Goal: Feedback & Contribution: Submit feedback/report problem

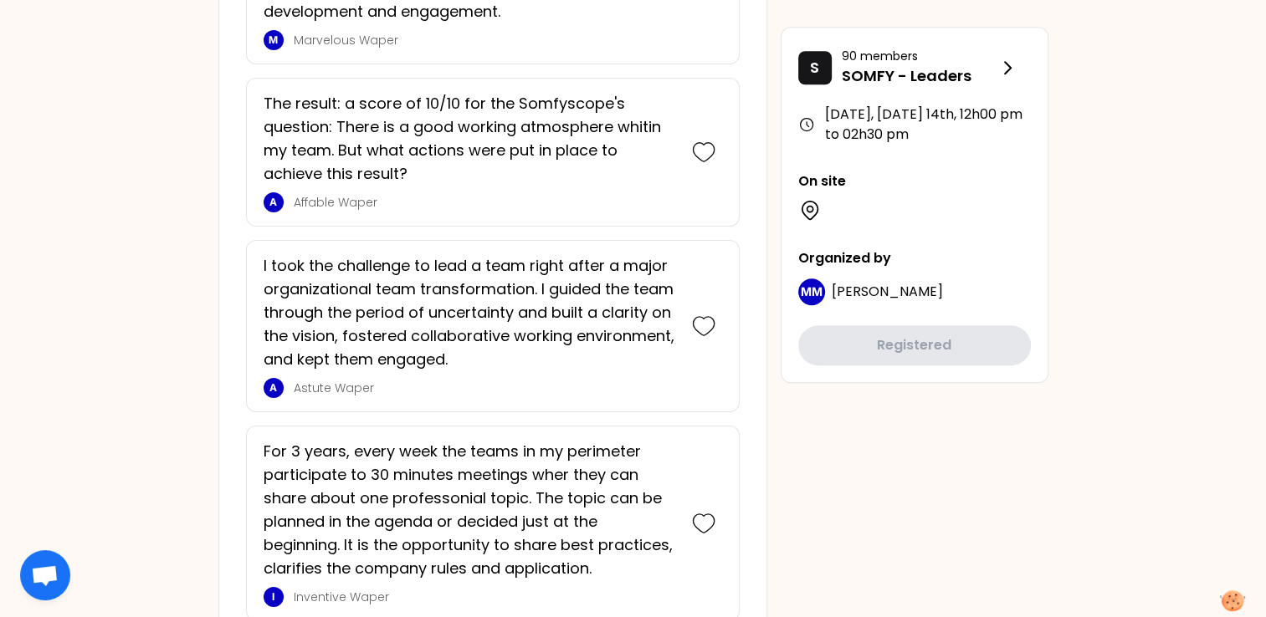
scroll to position [1576, 0]
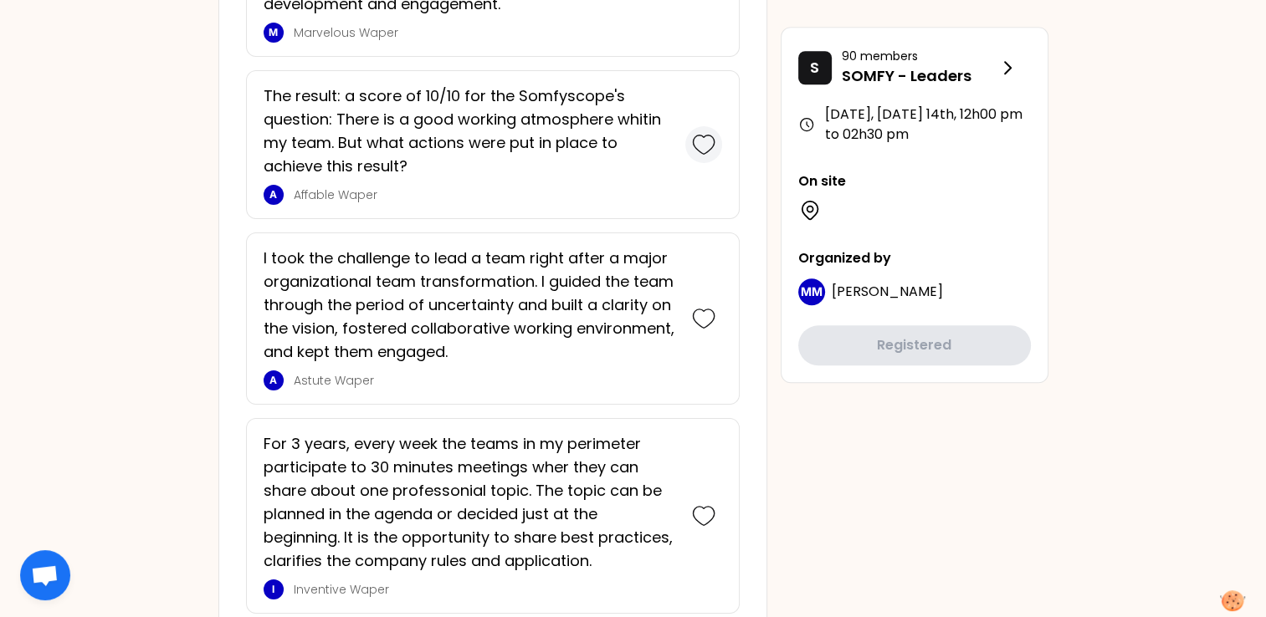
click at [702, 142] on icon at bounding box center [703, 144] width 23 height 23
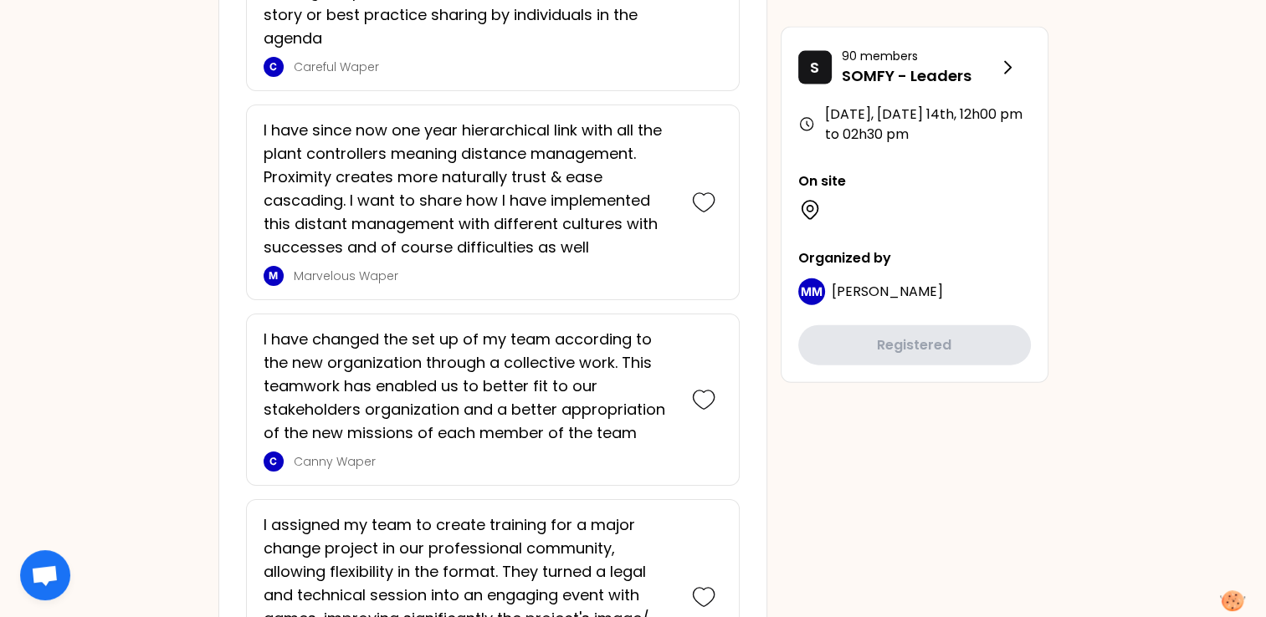
scroll to position [3743, 0]
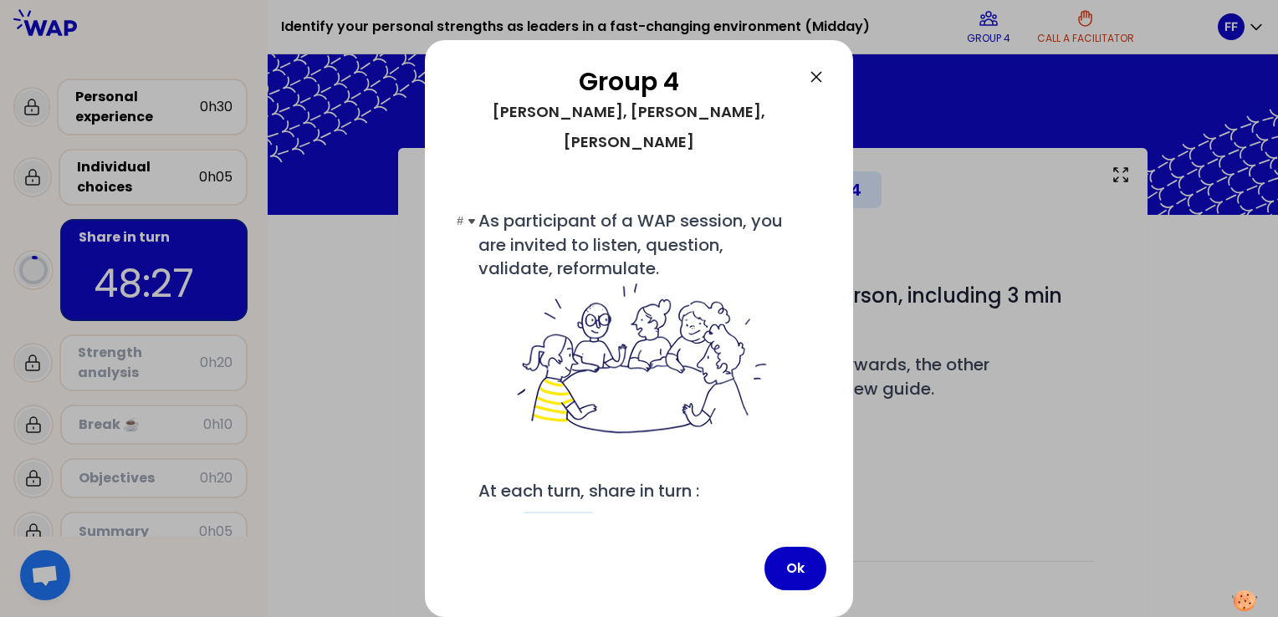
scroll to position [65, 0]
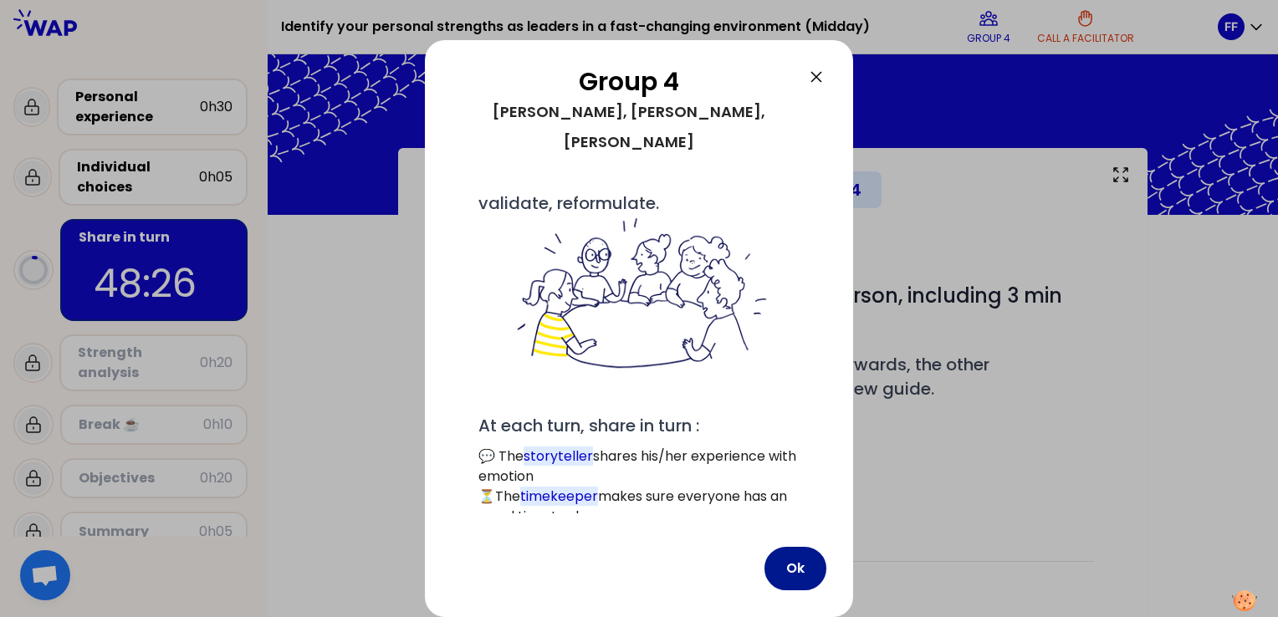
click at [791, 570] on button "Ok" at bounding box center [795, 568] width 62 height 43
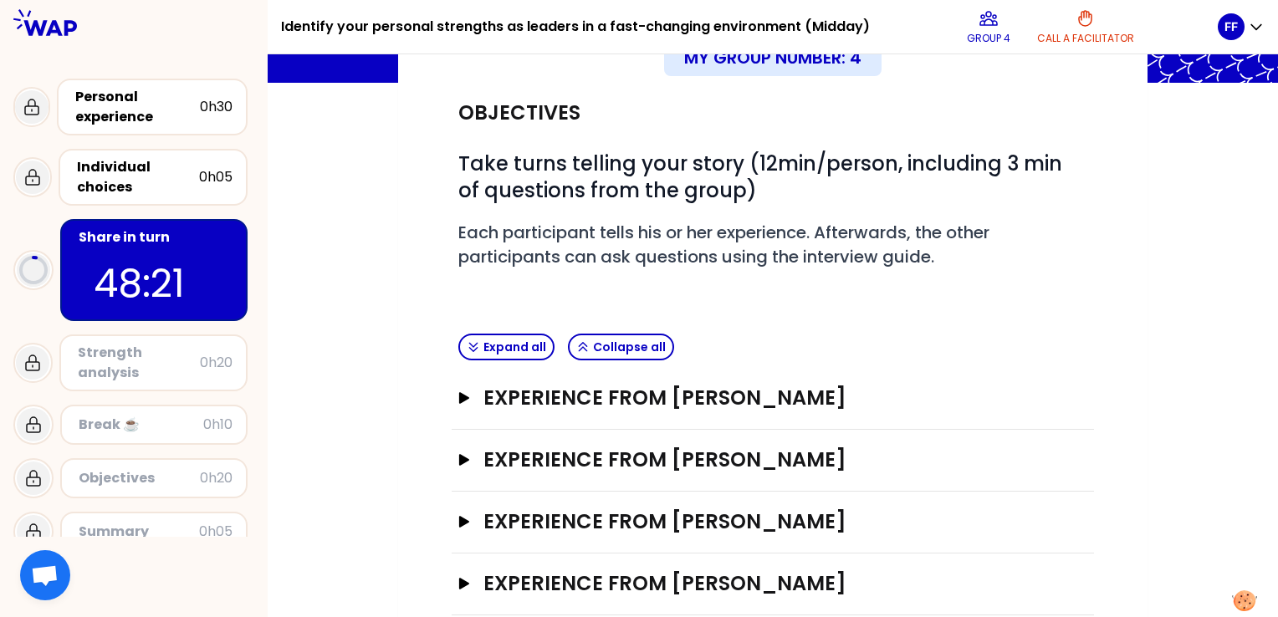
scroll to position [161, 0]
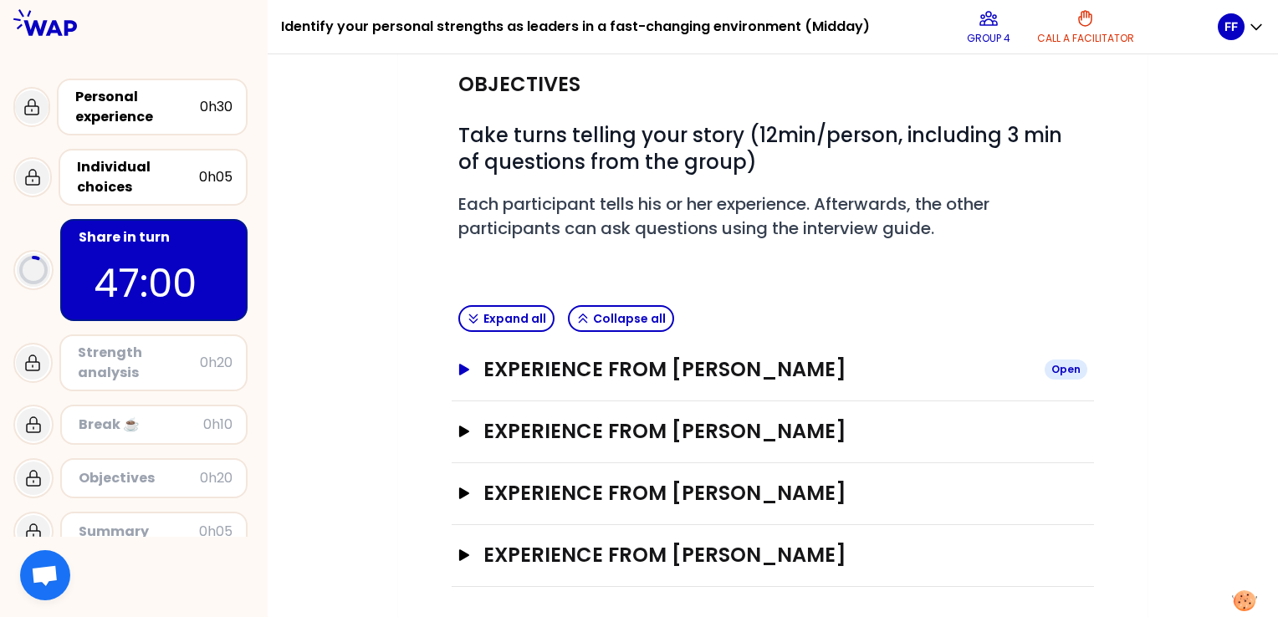
click at [462, 370] on icon "button" at bounding box center [464, 370] width 10 height 12
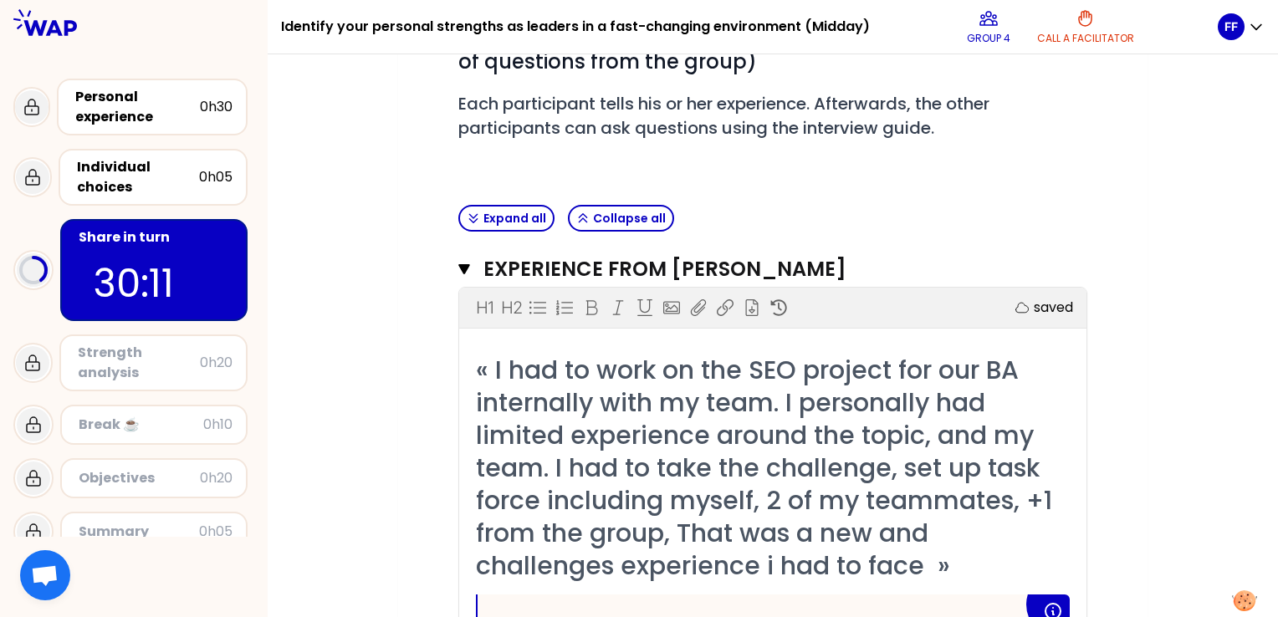
scroll to position [260, 0]
click at [463, 265] on icon "button" at bounding box center [464, 270] width 12 height 10
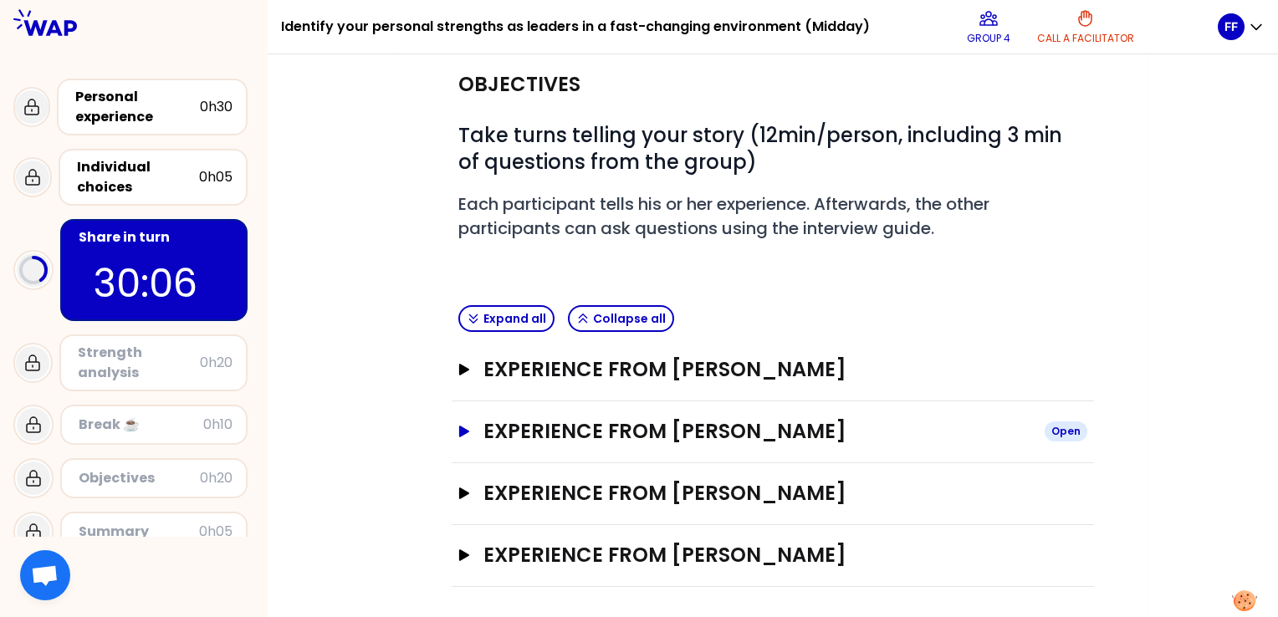
click at [463, 429] on icon "button" at bounding box center [464, 432] width 10 height 12
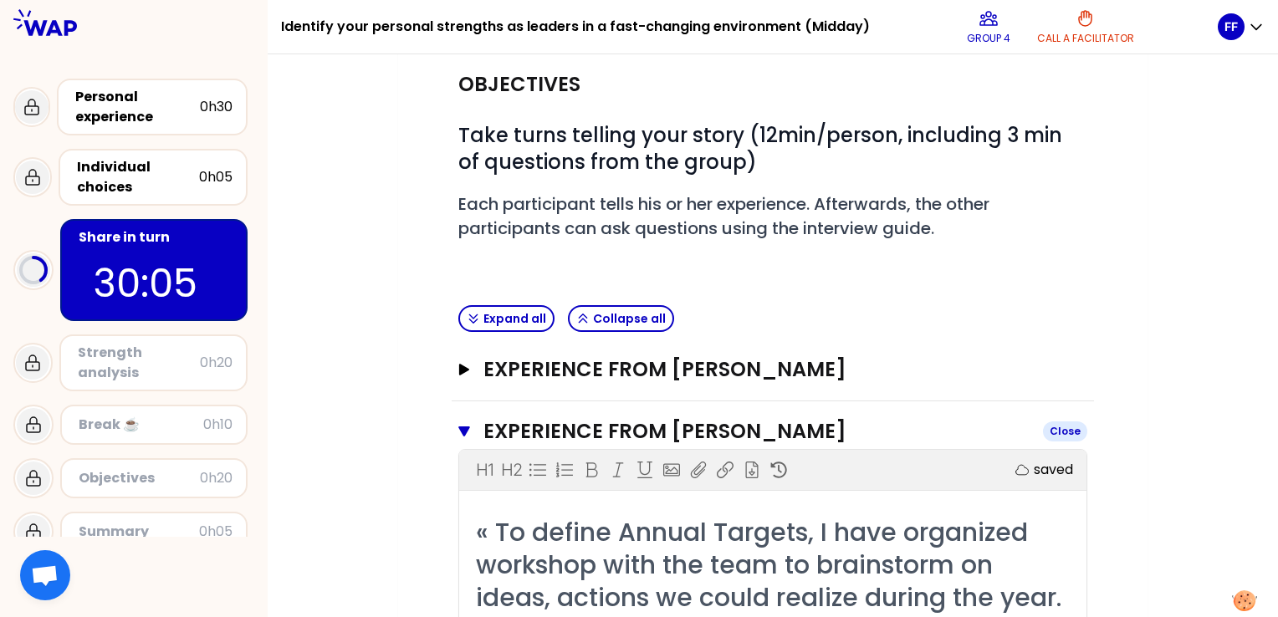
click at [463, 429] on icon "button" at bounding box center [464, 432] width 12 height 10
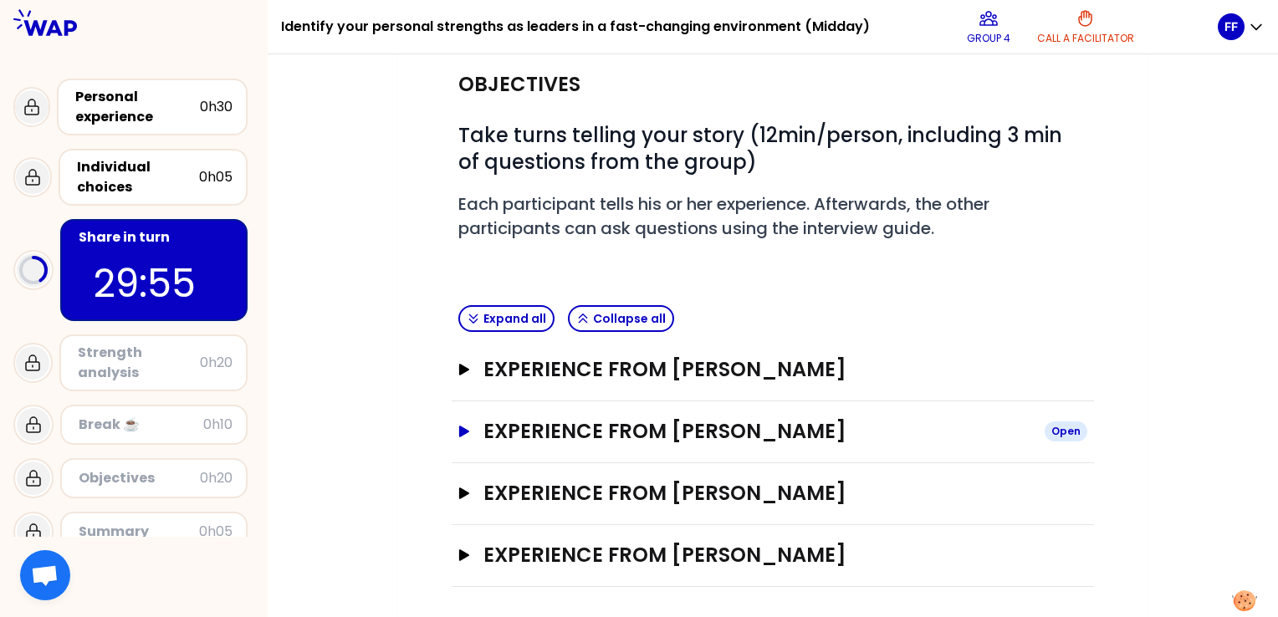
click at [465, 430] on icon "button" at bounding box center [464, 432] width 10 height 12
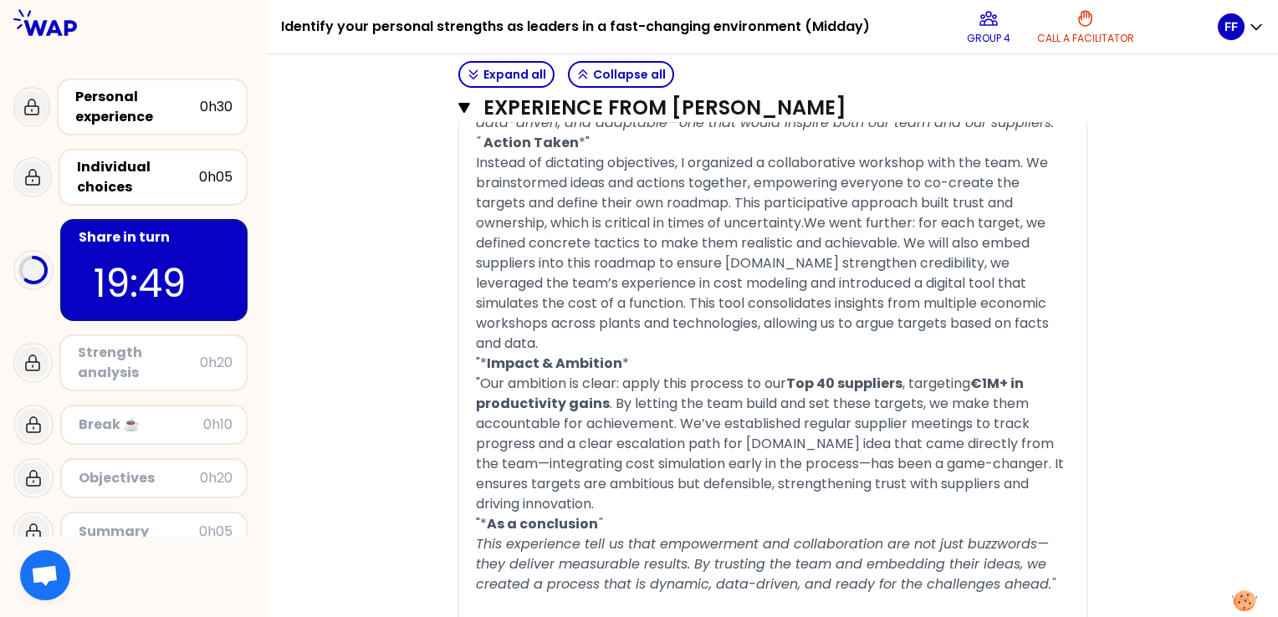
scroll to position [1405, 0]
click at [462, 108] on icon "button" at bounding box center [464, 108] width 12 height 10
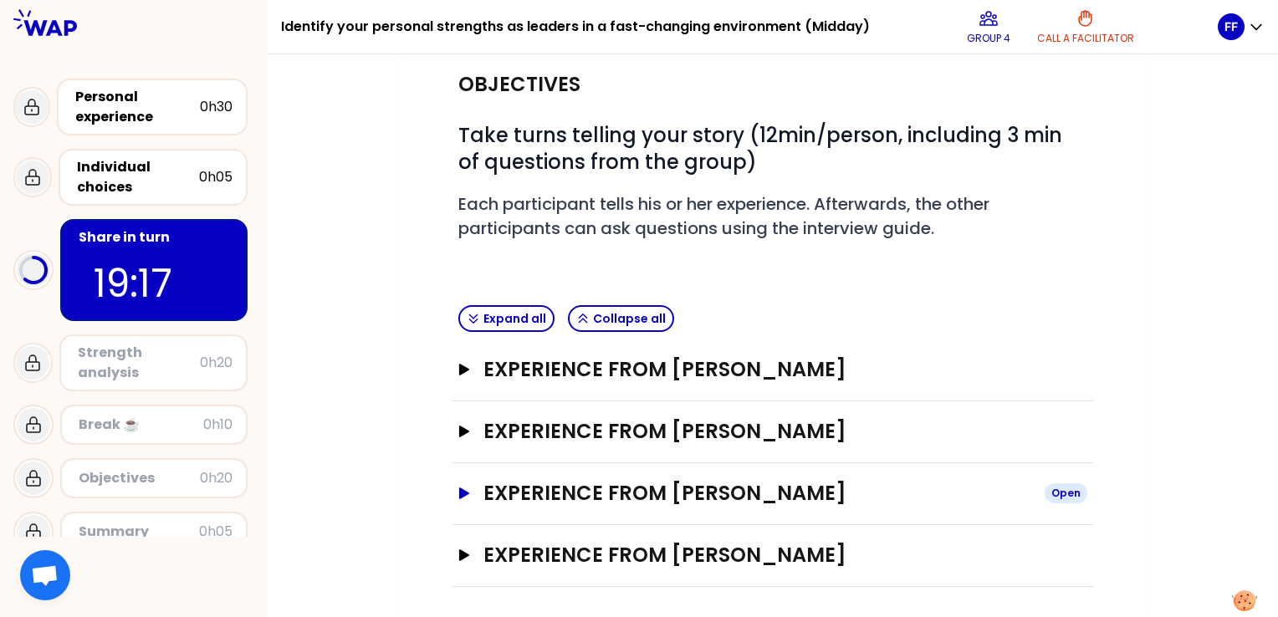
click at [461, 493] on icon "button" at bounding box center [464, 494] width 10 height 12
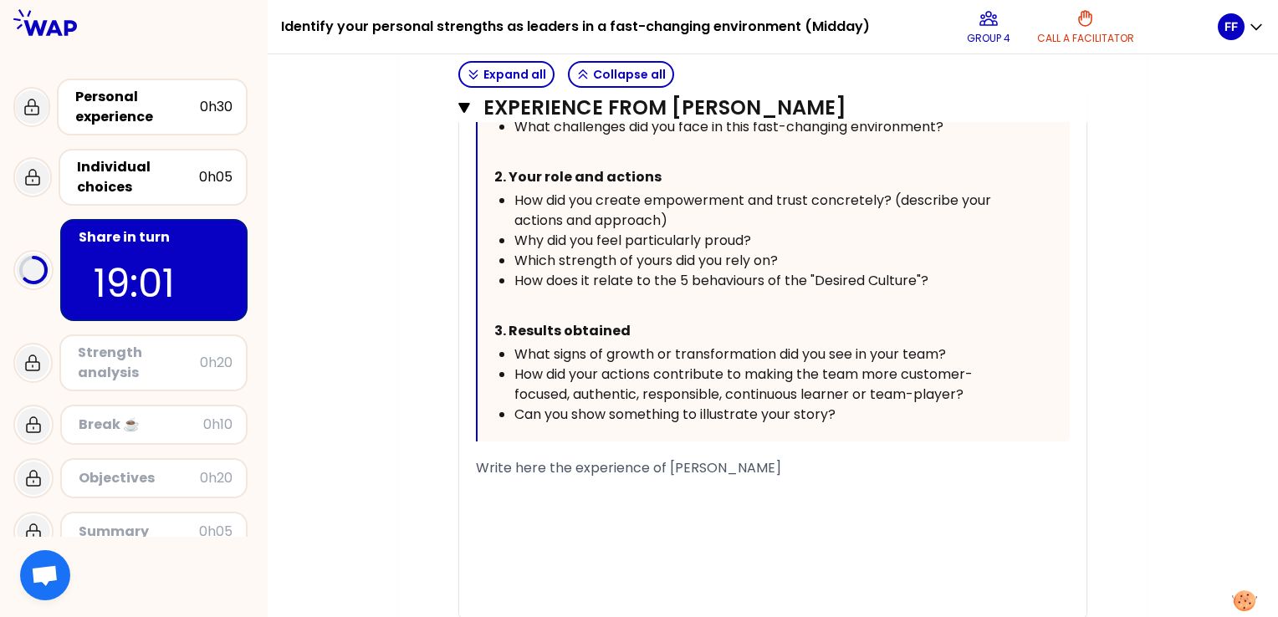
scroll to position [973, 0]
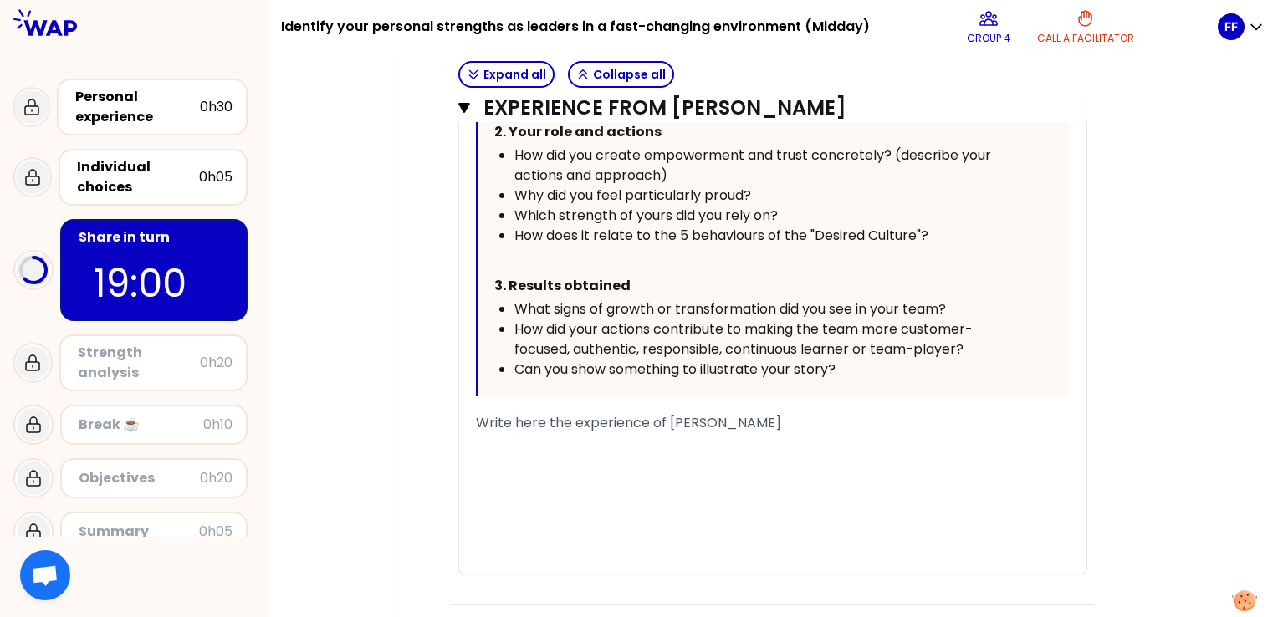
click at [527, 420] on span "Write here the experience of [PERSON_NAME]" at bounding box center [628, 422] width 305 height 19
click at [798, 427] on div "Write here the experience of [PERSON_NAME]" at bounding box center [773, 423] width 594 height 20
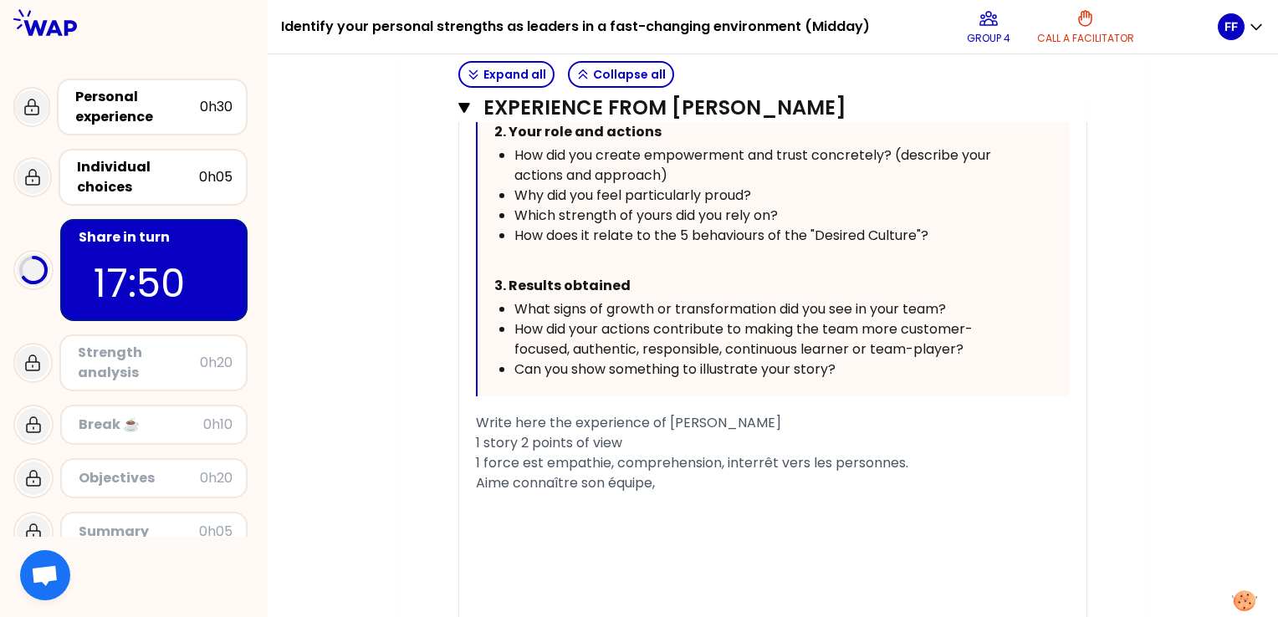
click at [781, 460] on span "1 force est empathie, comprehension, interrêt vers les personnes." at bounding box center [692, 462] width 432 height 19
click at [687, 487] on div "Aime connaître son équipe," at bounding box center [773, 483] width 594 height 20
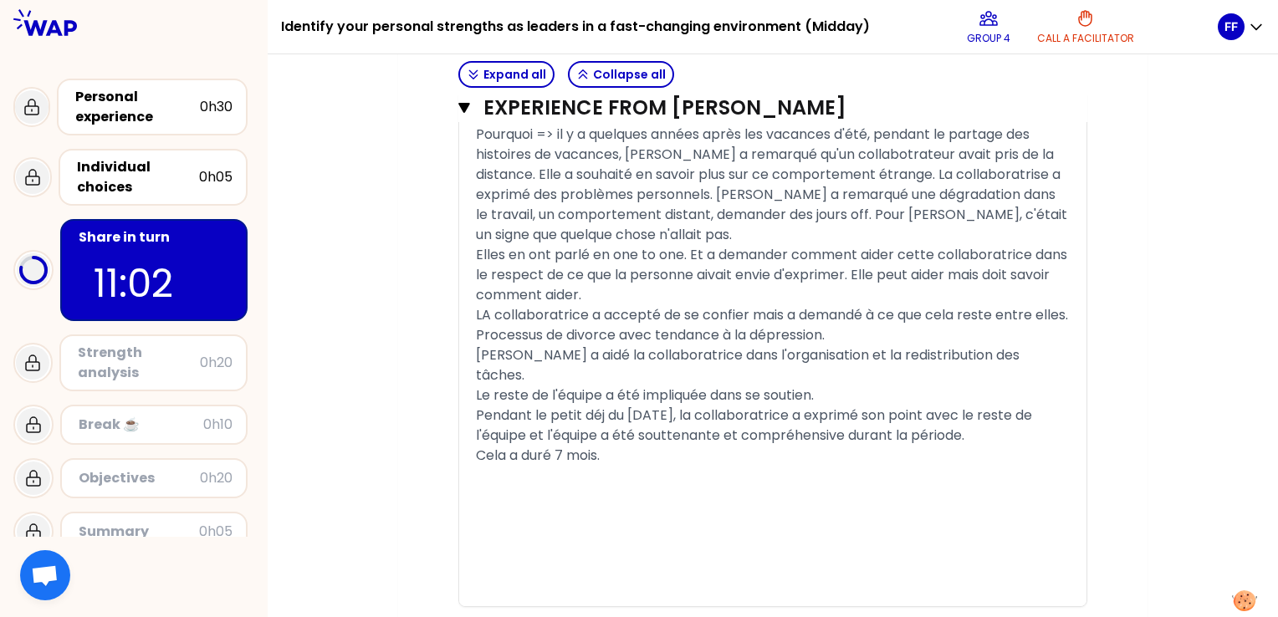
scroll to position [1423, 0]
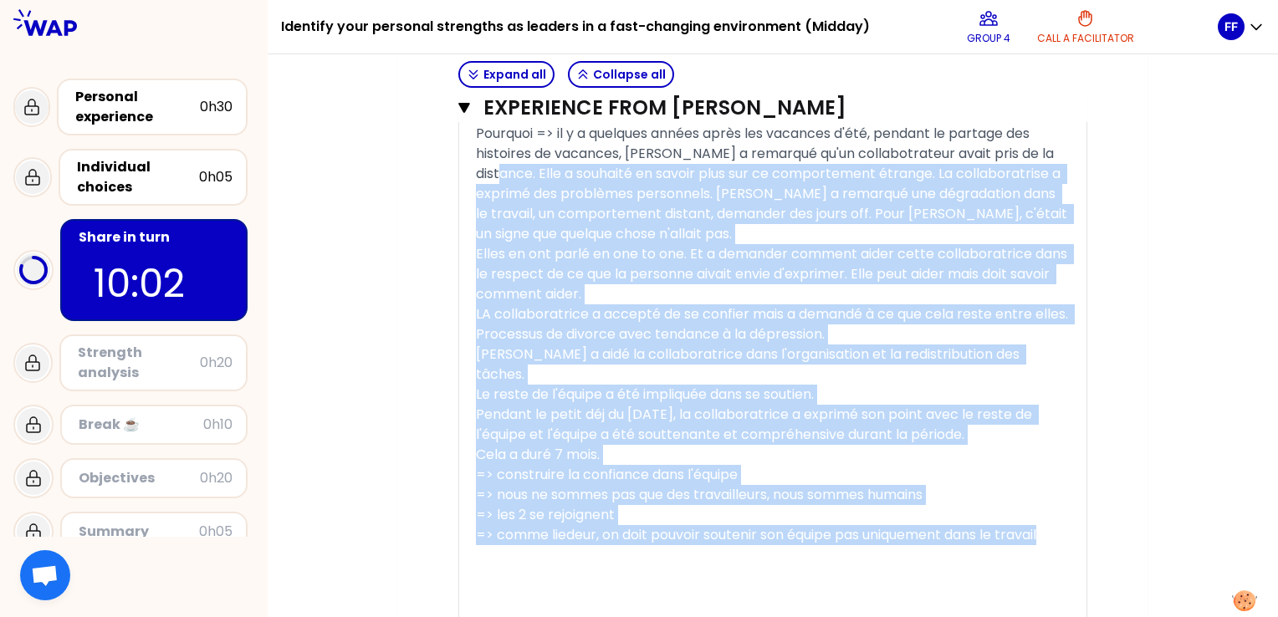
drag, startPoint x: 1058, startPoint y: 514, endPoint x: 482, endPoint y: 179, distance: 666.8
click at [482, 179] on div "« I am a person with high level of empathy, so my team know that they may share…" at bounding box center [773, 1] width 594 height 1370
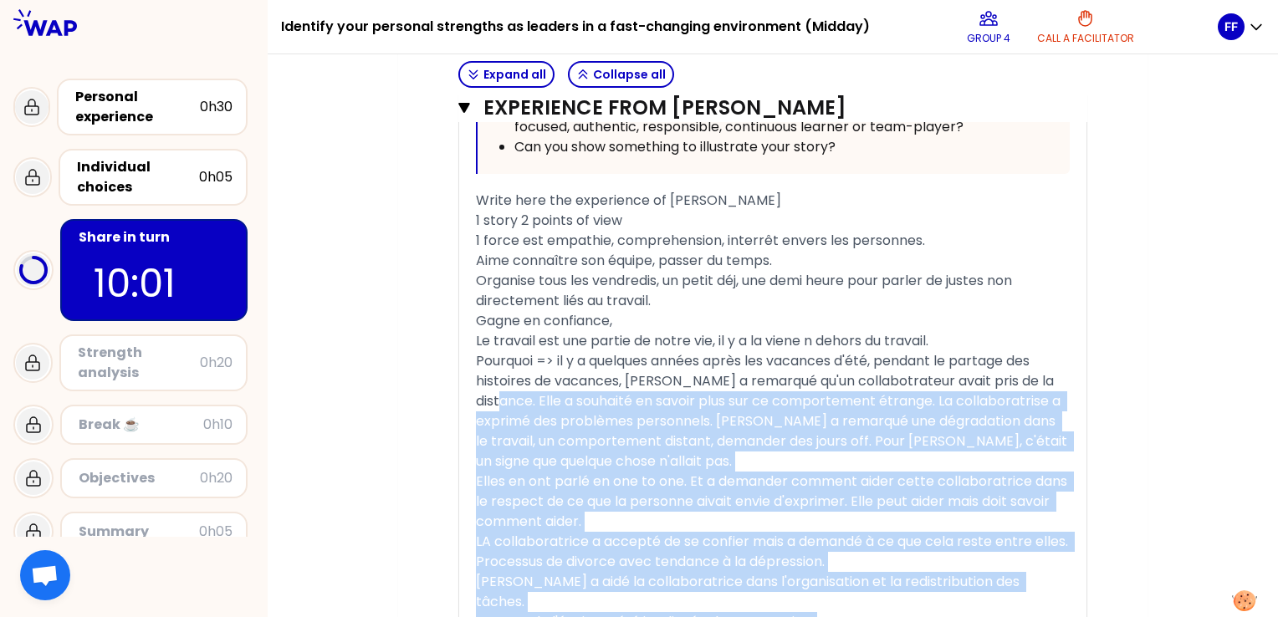
scroll to position [1194, 0]
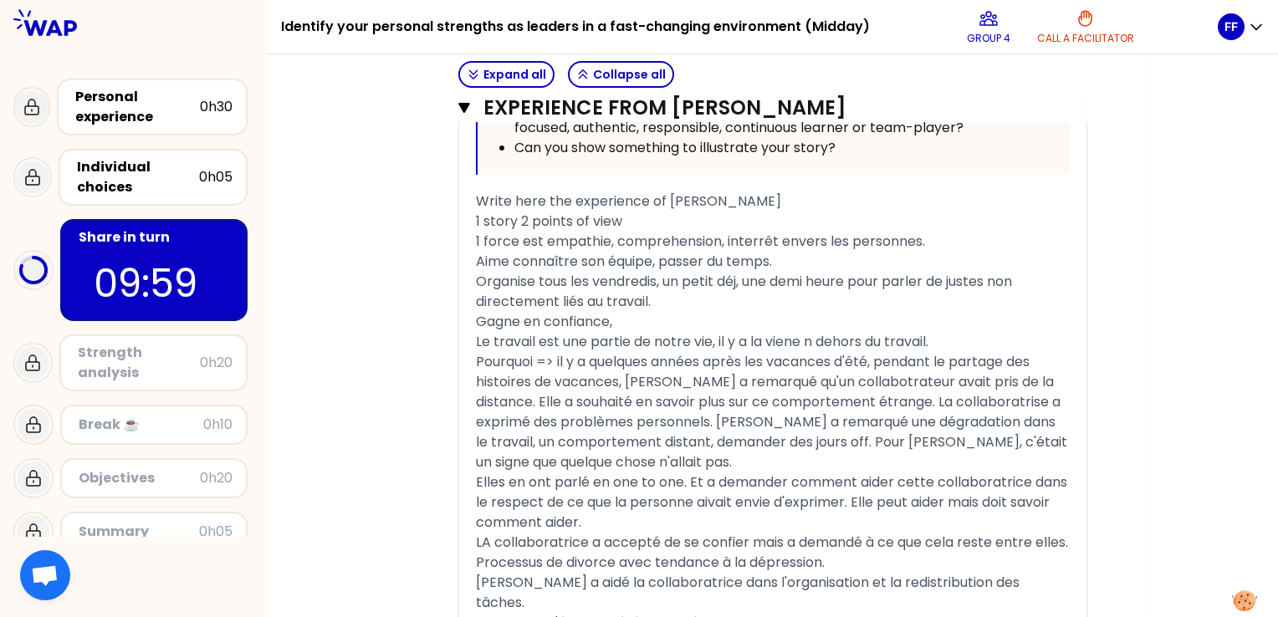
click at [473, 219] on div "« I am a person with high level of empathy, so my team know that they may share…" at bounding box center [772, 229] width 627 height 1370
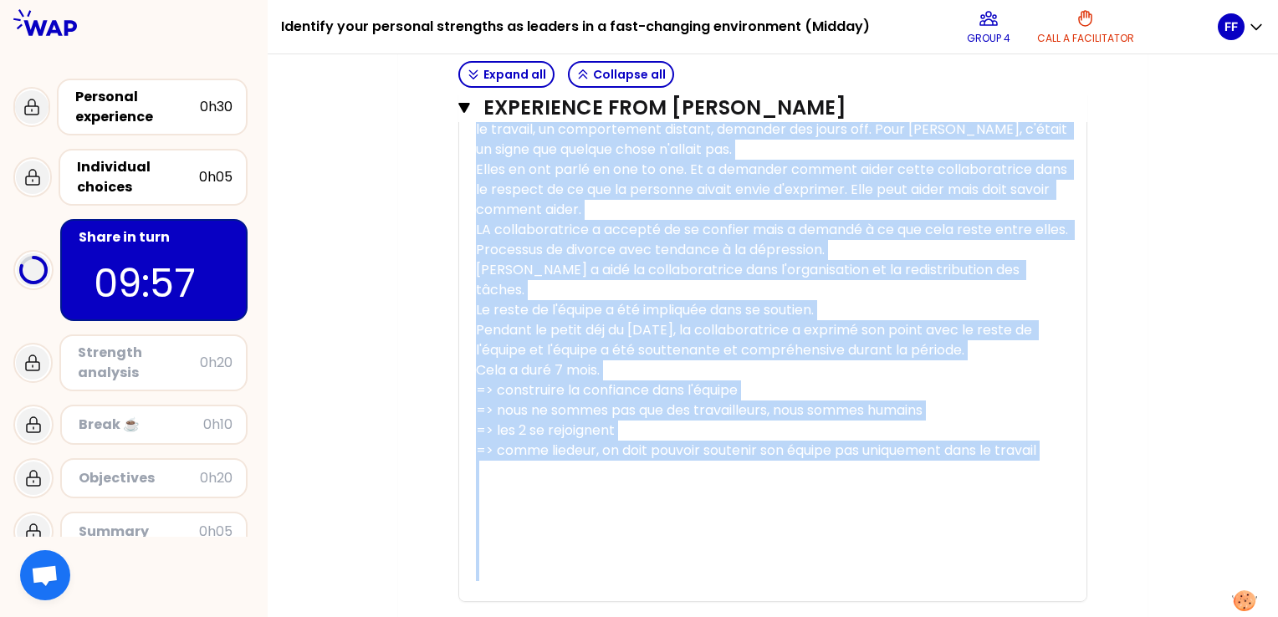
scroll to position [1594, 0]
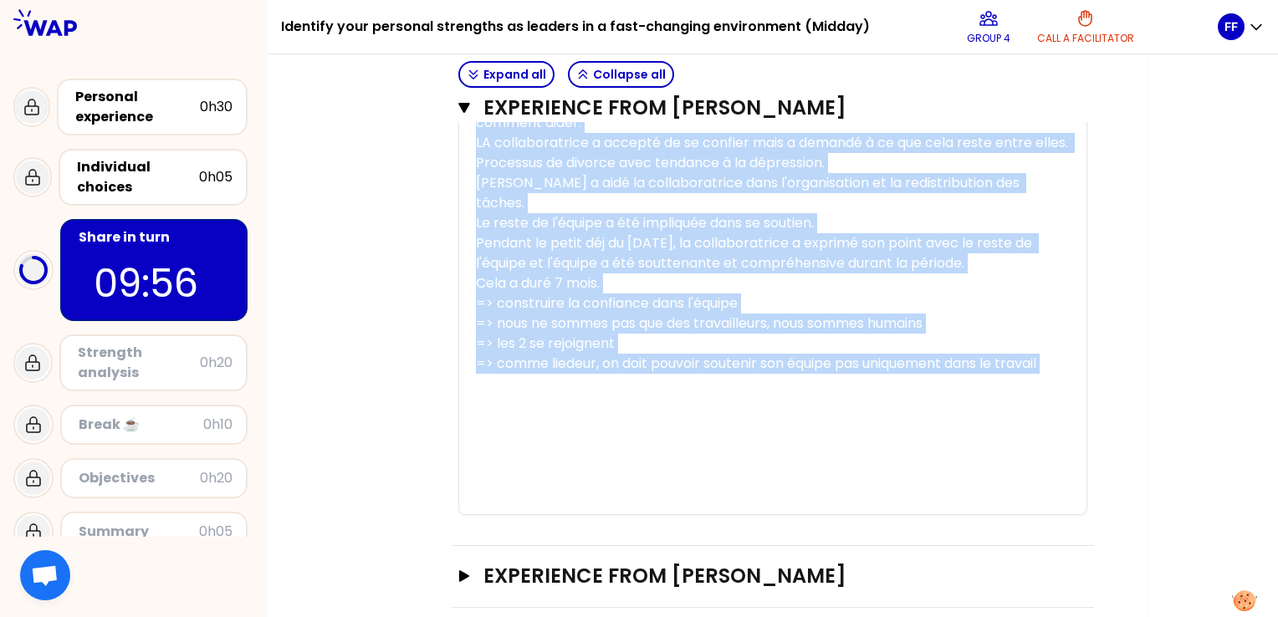
drag, startPoint x: 477, startPoint y: 217, endPoint x: 882, endPoint y: 366, distance: 431.6
copy div "7 lorem 1 ipsumd si amet 3 conse adi elitsedd, eiusmodtempor, incididu utlabo e…"
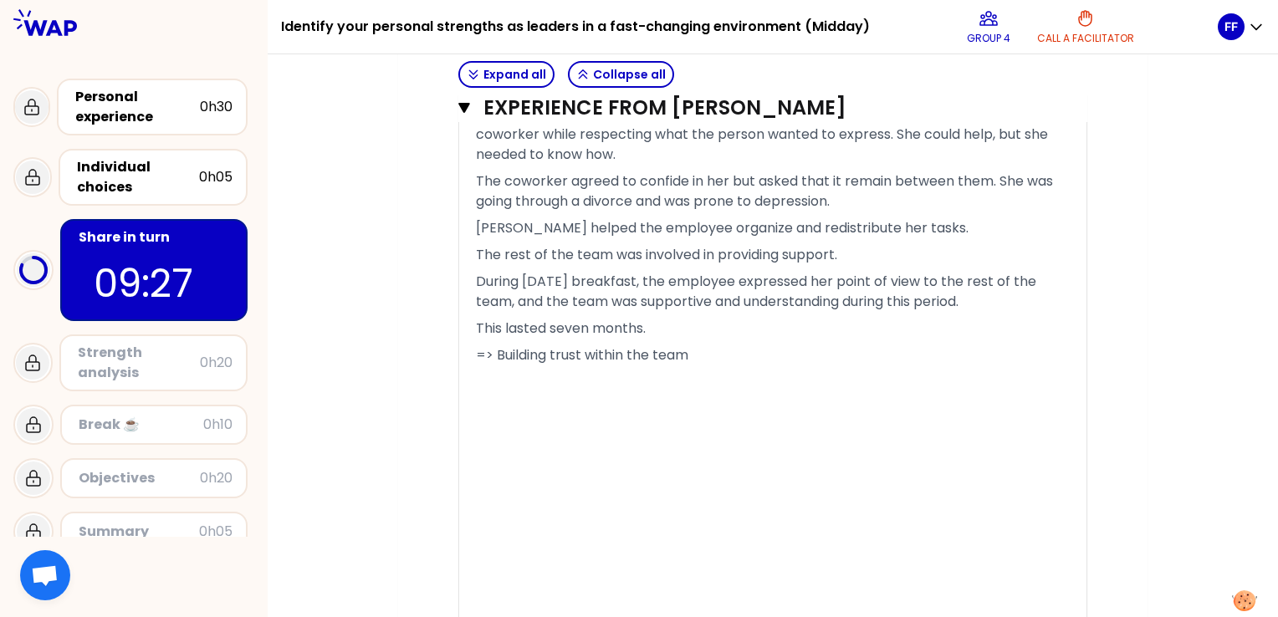
scroll to position [1593, 0]
drag, startPoint x: 600, startPoint y: 379, endPoint x: 644, endPoint y: 487, distance: 116.7
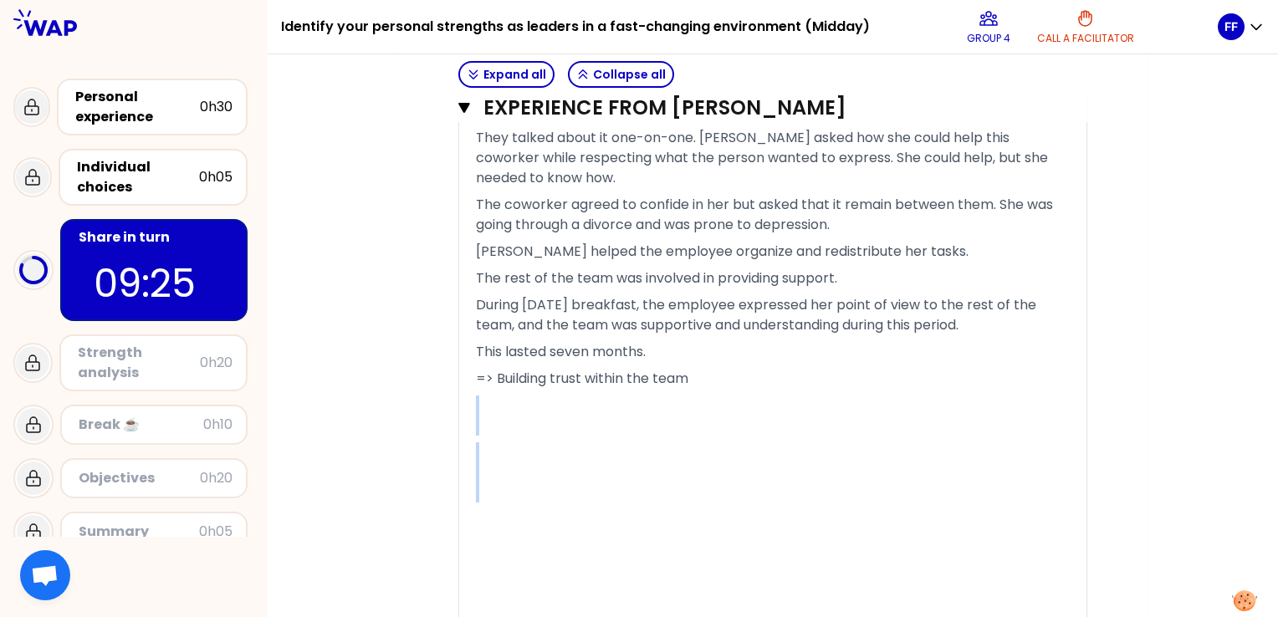
scroll to position [1570, 0]
click at [727, 378] on p "=> Building trust within the team" at bounding box center [773, 378] width 594 height 27
click at [710, 322] on span "During [DATE] breakfast, the employee expressed her point of view to the rest o…" at bounding box center [758, 313] width 564 height 39
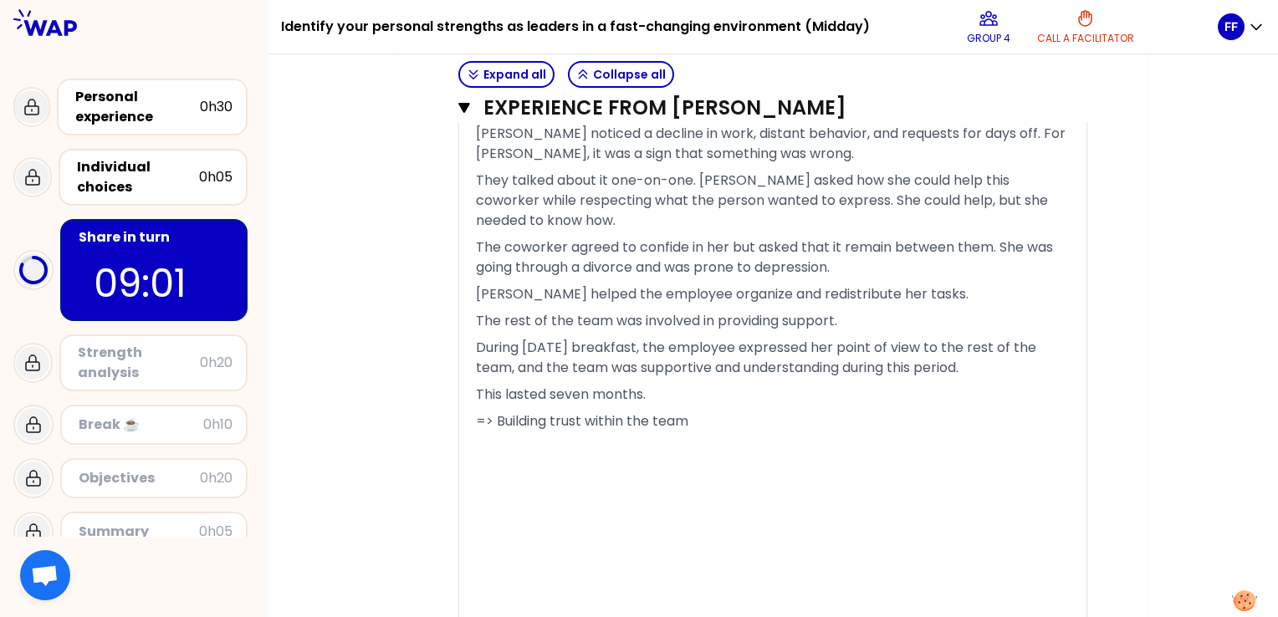
scroll to position [1527, 0]
click at [708, 423] on p "=> Building trust within the team" at bounding box center [773, 420] width 594 height 27
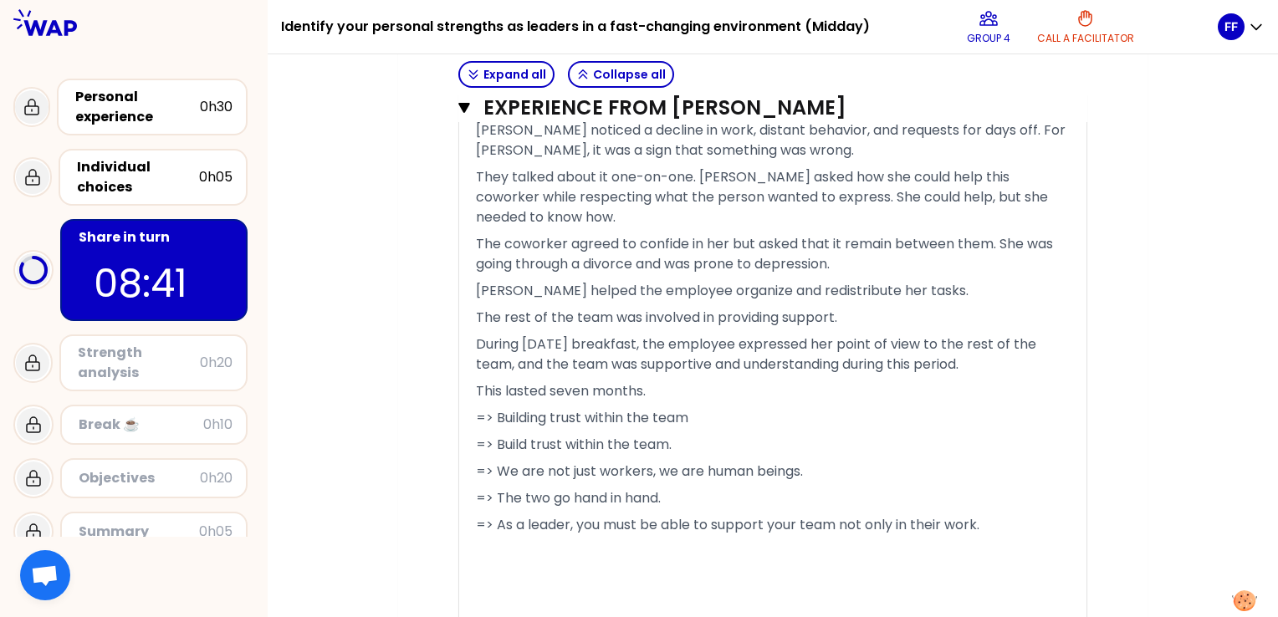
scroll to position [1531, 0]
click at [520, 560] on p at bounding box center [773, 561] width 594 height 47
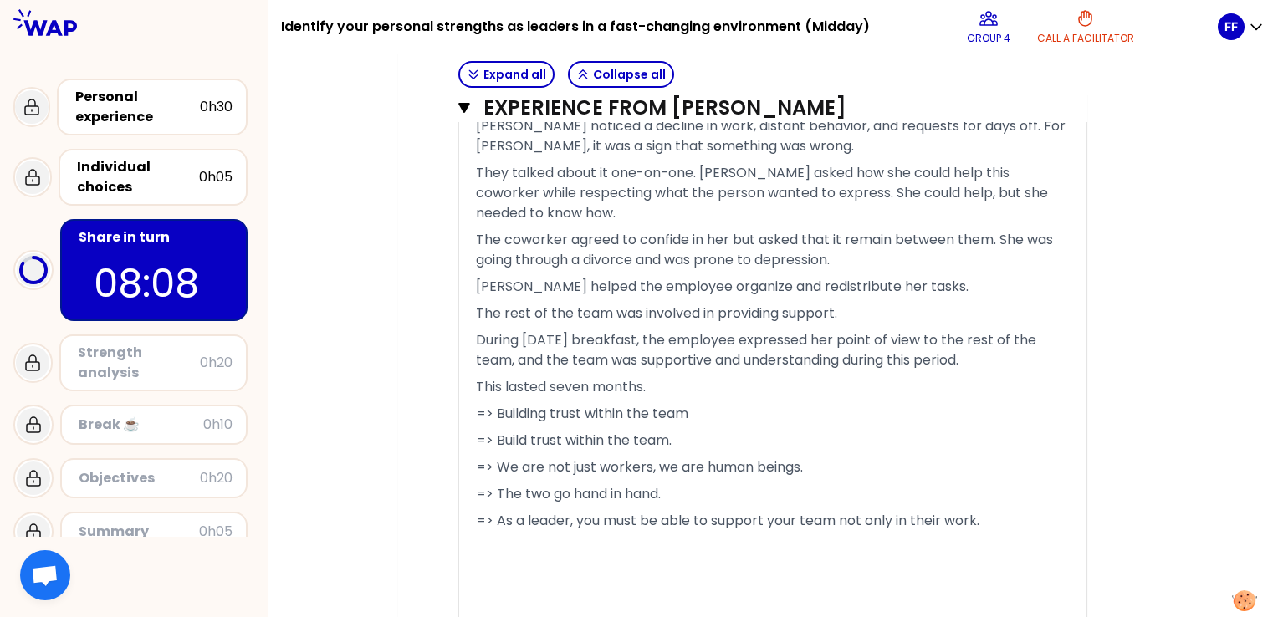
scroll to position [1532, 0]
drag, startPoint x: 475, startPoint y: 463, endPoint x: 688, endPoint y: 474, distance: 213.6
click at [810, 463] on p "=> We are not just workers, we are human beings." at bounding box center [773, 469] width 594 height 27
drag, startPoint x: 747, startPoint y: 462, endPoint x: 486, endPoint y: 458, distance: 261.0
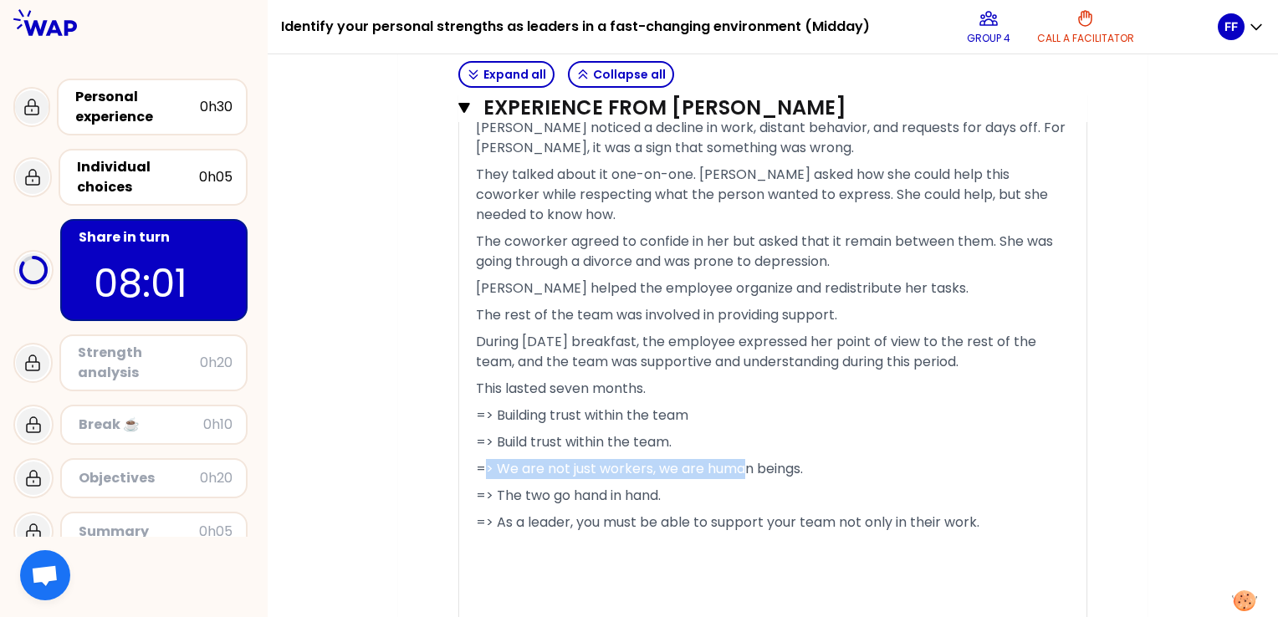
click at [486, 459] on span "=> We are not just workers, we are human beings." at bounding box center [639, 468] width 327 height 19
drag, startPoint x: 755, startPoint y: 463, endPoint x: 468, endPoint y: 463, distance: 286.9
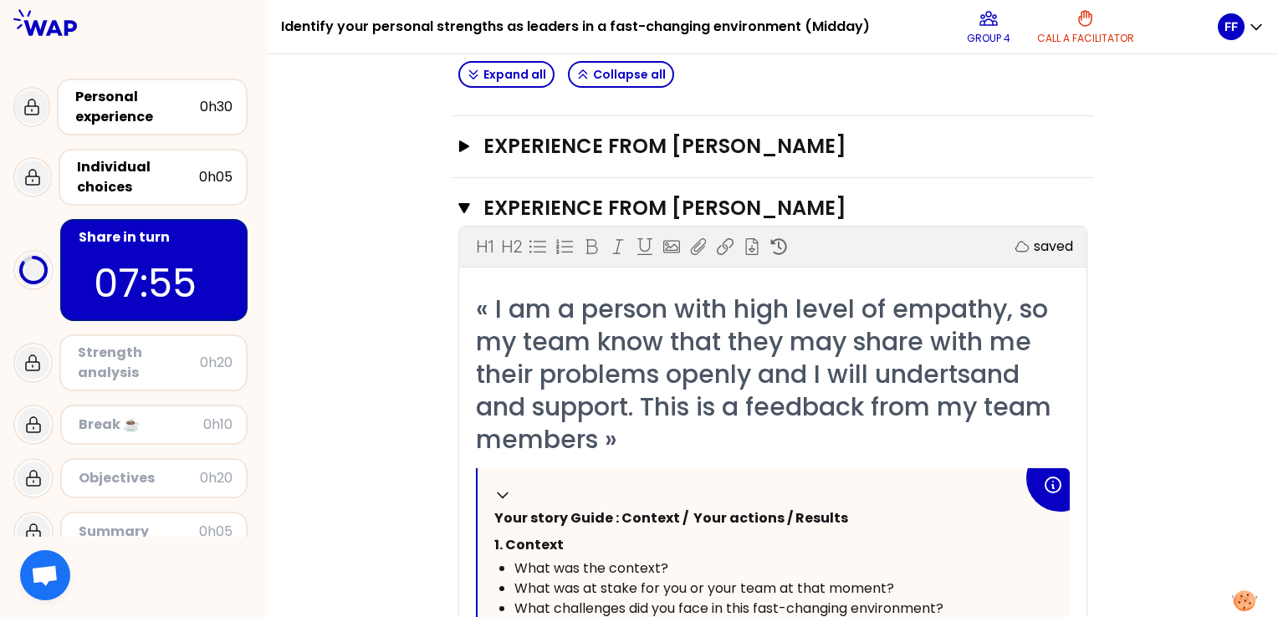
scroll to position [447, 0]
click at [592, 243] on icon at bounding box center [592, 245] width 12 height 15
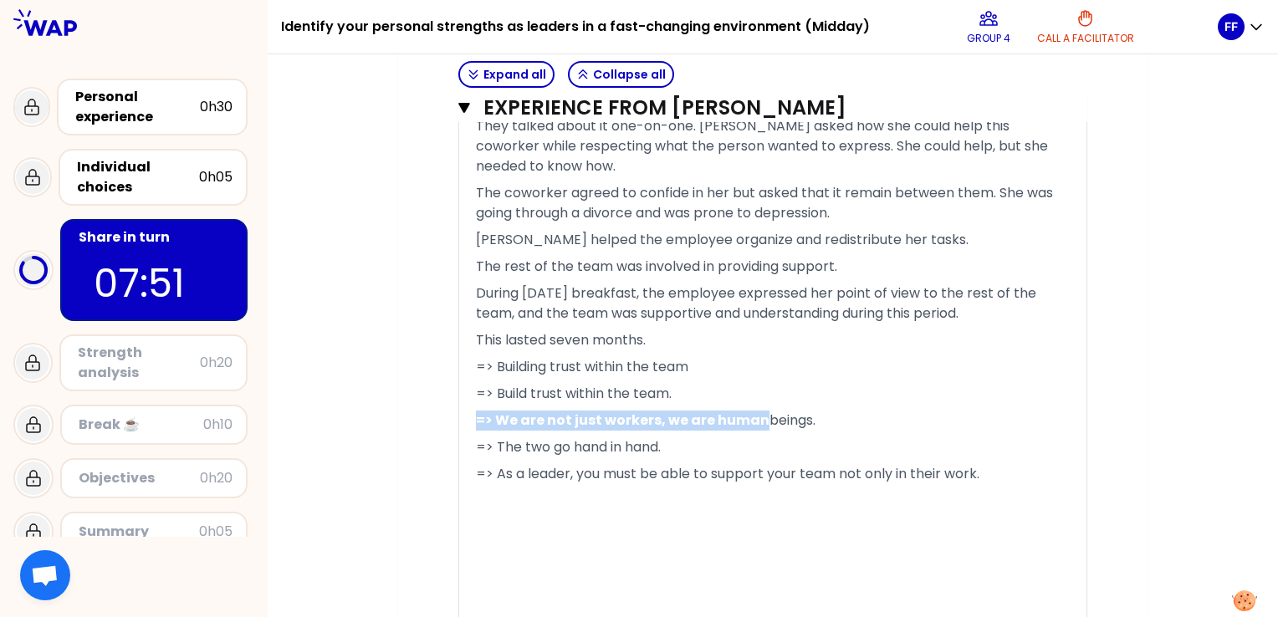
scroll to position [1583, 0]
click at [733, 486] on p at bounding box center [773, 519] width 594 height 67
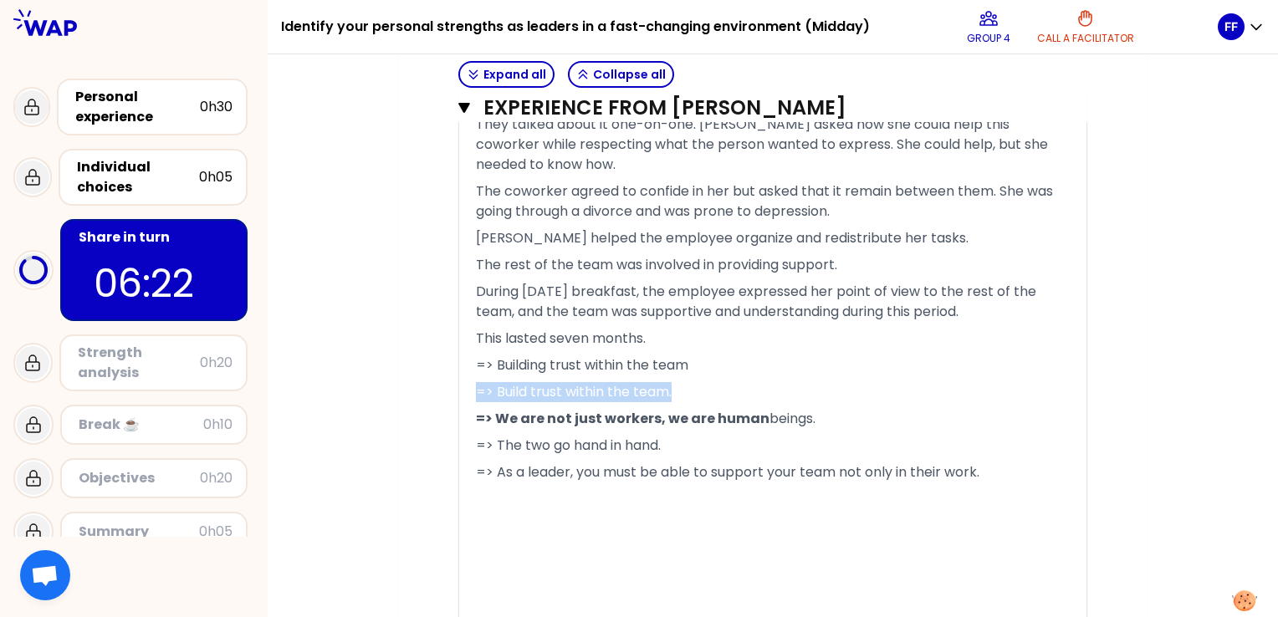
drag, startPoint x: 702, startPoint y: 392, endPoint x: 462, endPoint y: 384, distance: 240.2
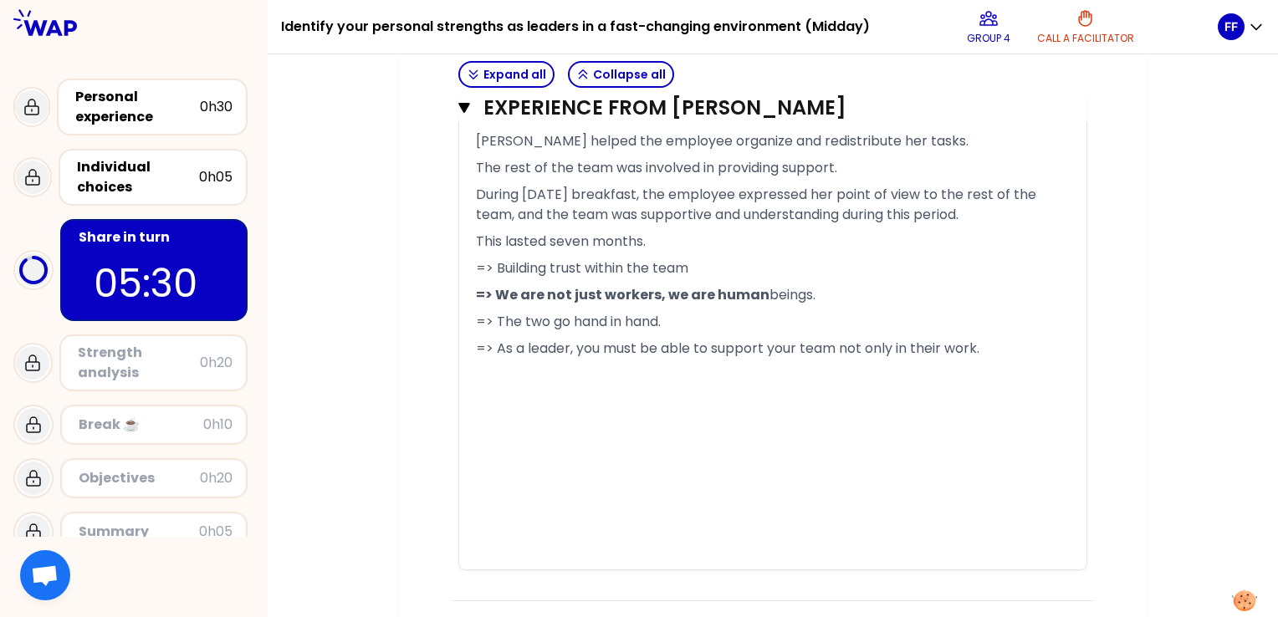
scroll to position [1755, 0]
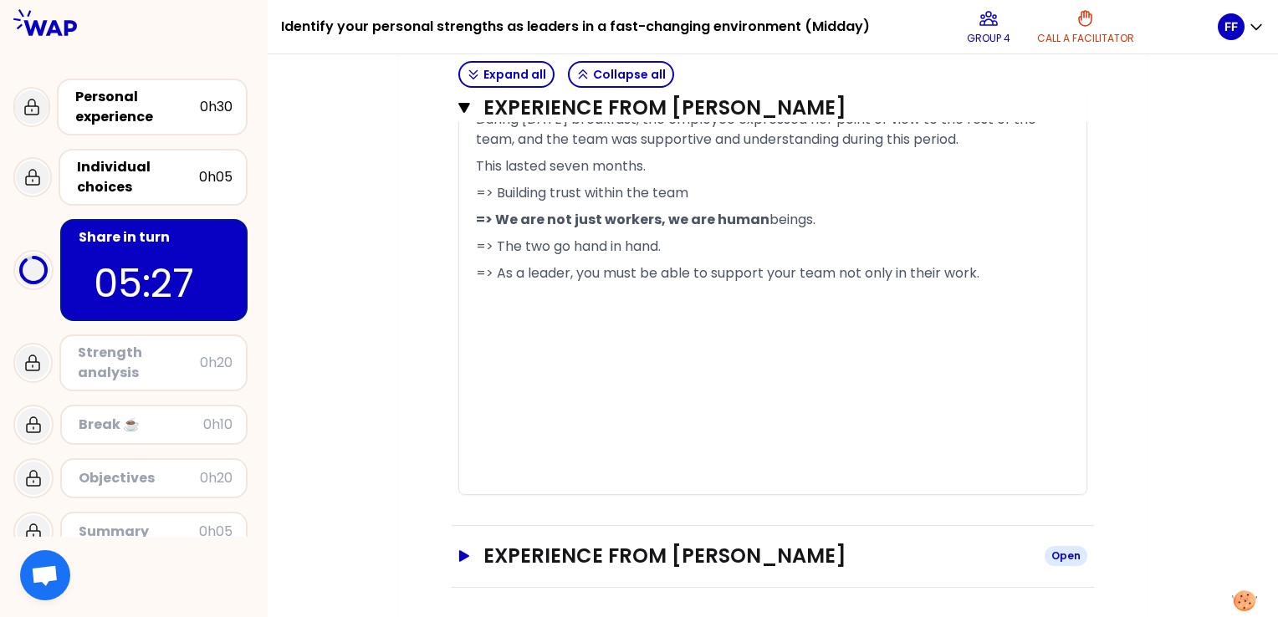
click at [462, 555] on icon "button" at bounding box center [464, 556] width 10 height 12
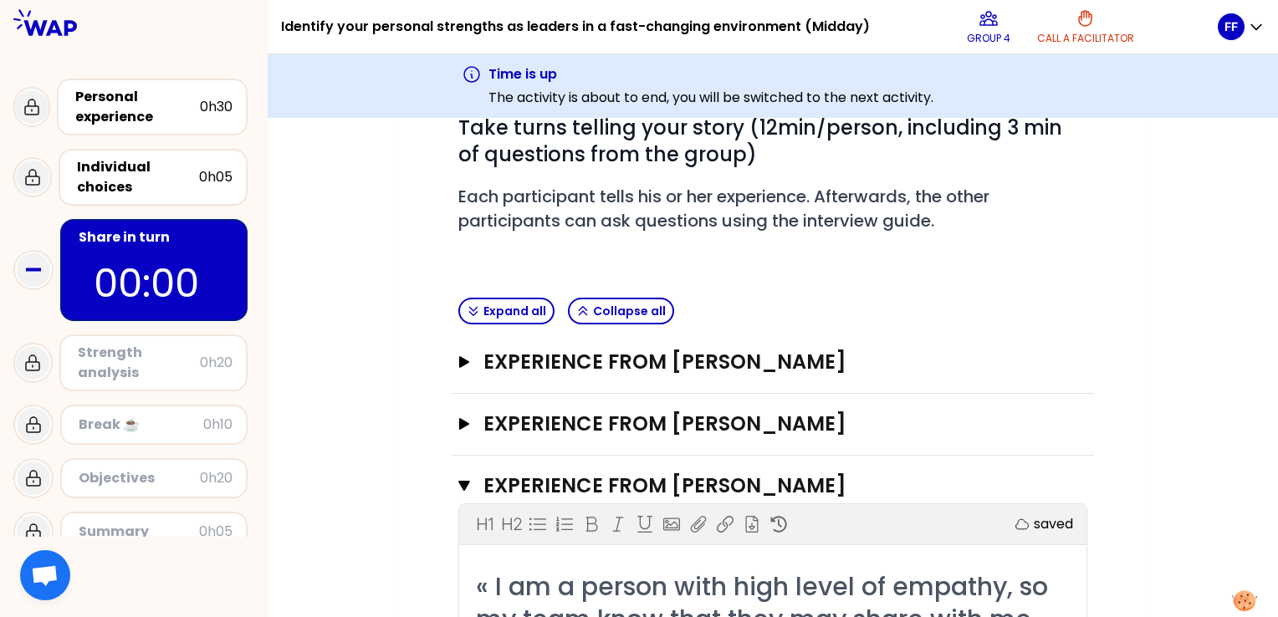
scroll to position [226, 0]
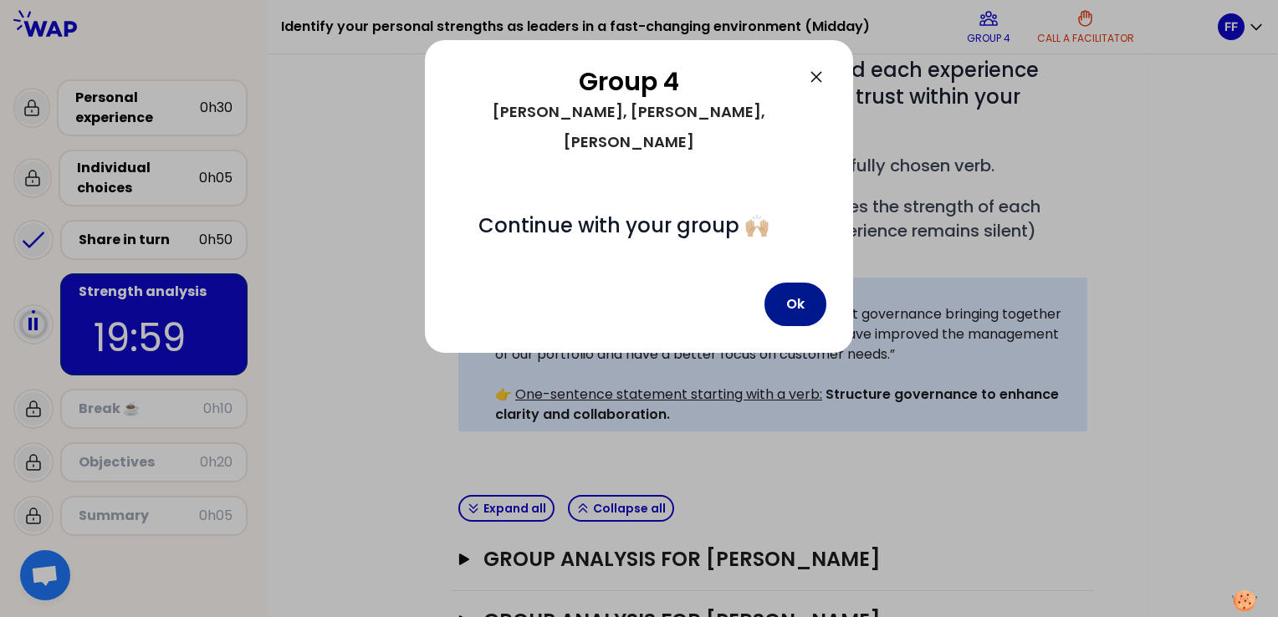
click at [800, 283] on button "Ok" at bounding box center [795, 304] width 62 height 43
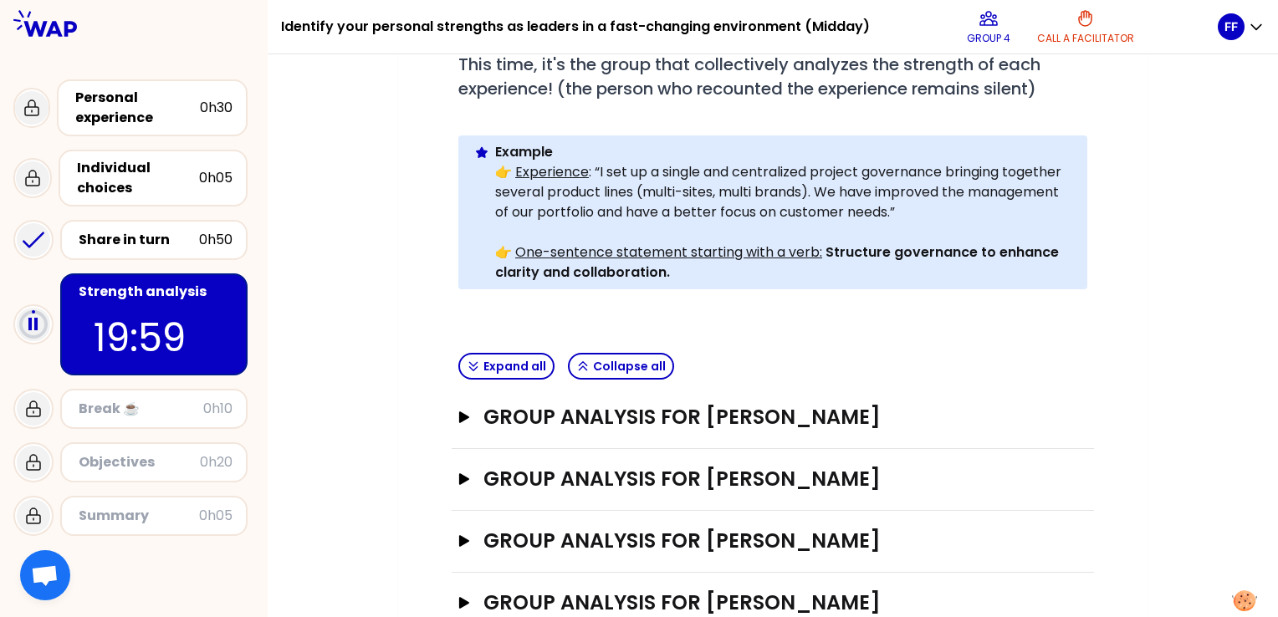
scroll to position [388, 0]
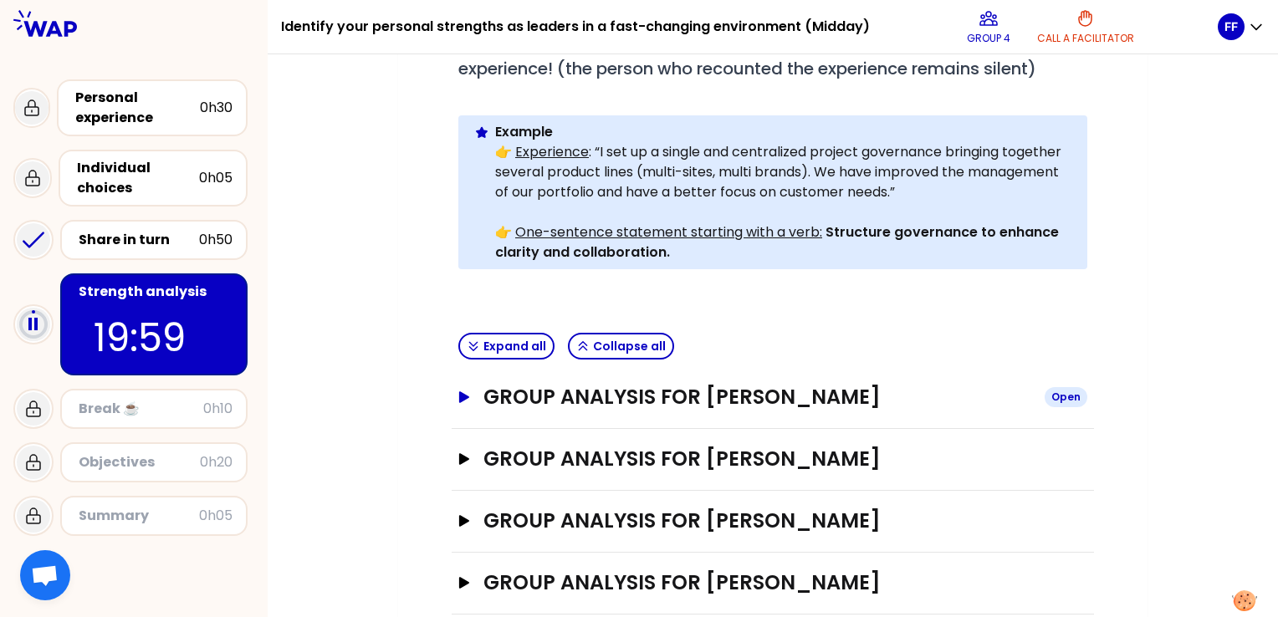
click at [460, 391] on icon "button" at bounding box center [464, 397] width 10 height 12
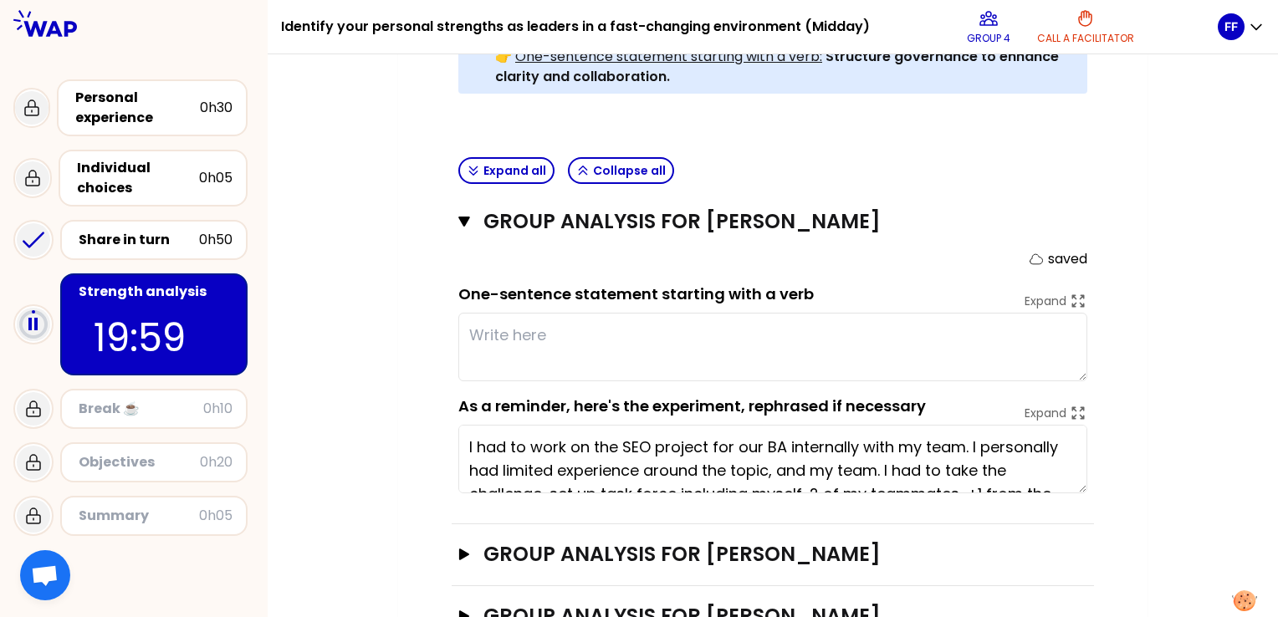
scroll to position [565, 0]
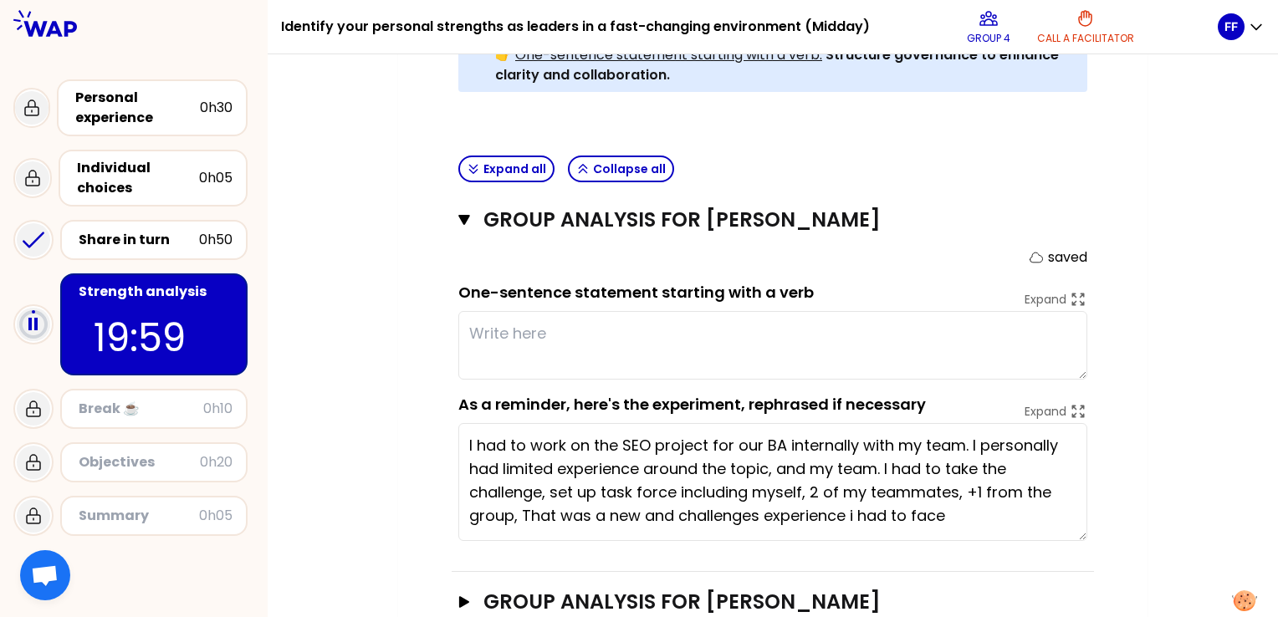
drag, startPoint x: 1082, startPoint y: 458, endPoint x: 1084, endPoint y: 508, distance: 50.2
click at [1084, 508] on textarea "I had to work on the SEO project for our BA internally with my team. I personal…" at bounding box center [772, 482] width 629 height 118
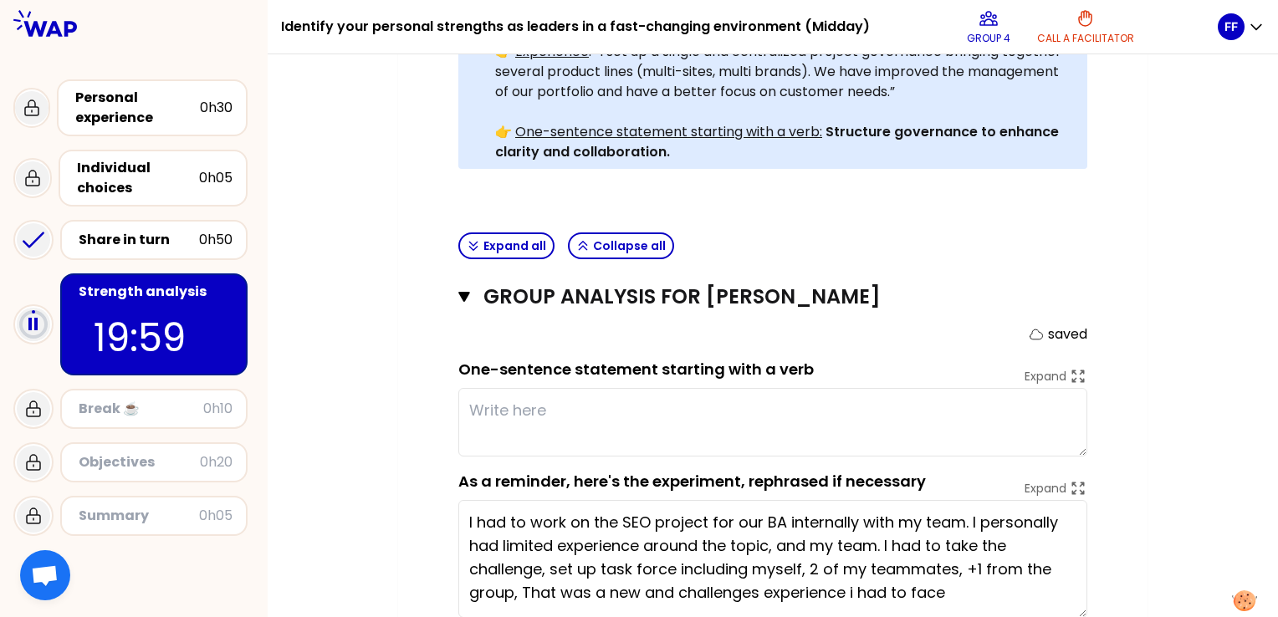
scroll to position [488, 0]
click at [524, 388] on textarea at bounding box center [772, 422] width 629 height 69
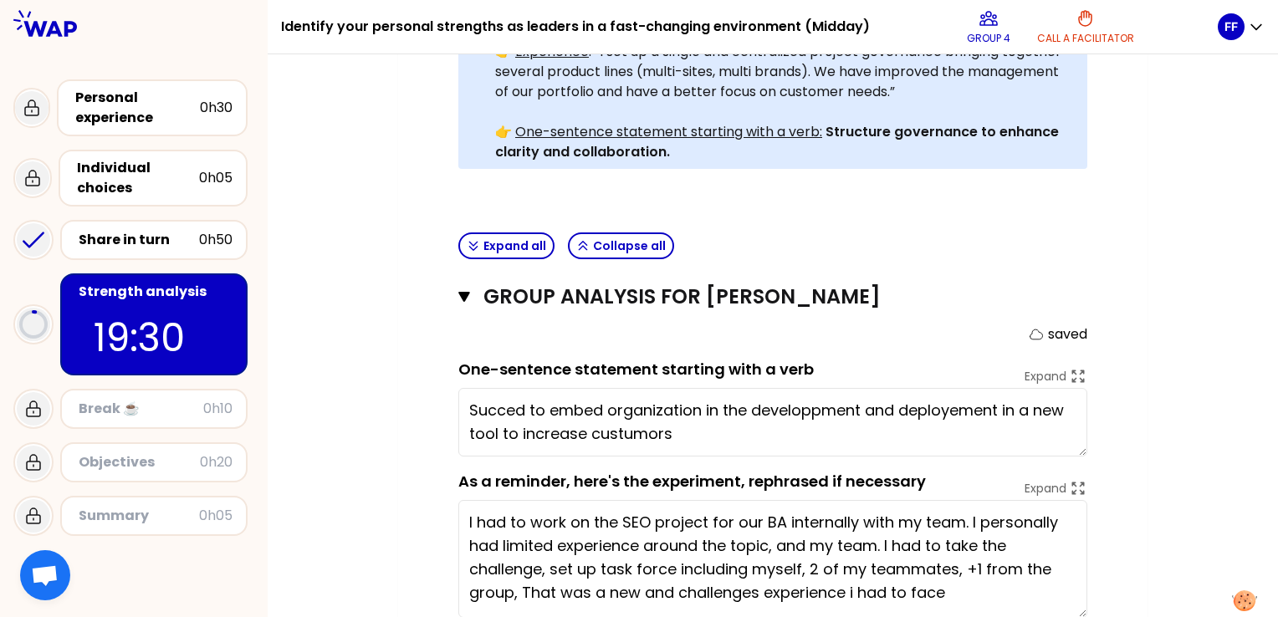
click at [562, 396] on textarea "Succed to embed organization in the developpment and deployement in a new tool …" at bounding box center [772, 422] width 629 height 69
click at [669, 403] on textarea "Succed to embed organization in the developpment and deployement in a new tool …" at bounding box center [772, 422] width 629 height 69
drag, startPoint x: 577, startPoint y: 380, endPoint x: 690, endPoint y: 408, distance: 116.4
click at [690, 408] on textarea "Succed to embed organization in the developpment and deployement in a new tool …" at bounding box center [772, 422] width 629 height 69
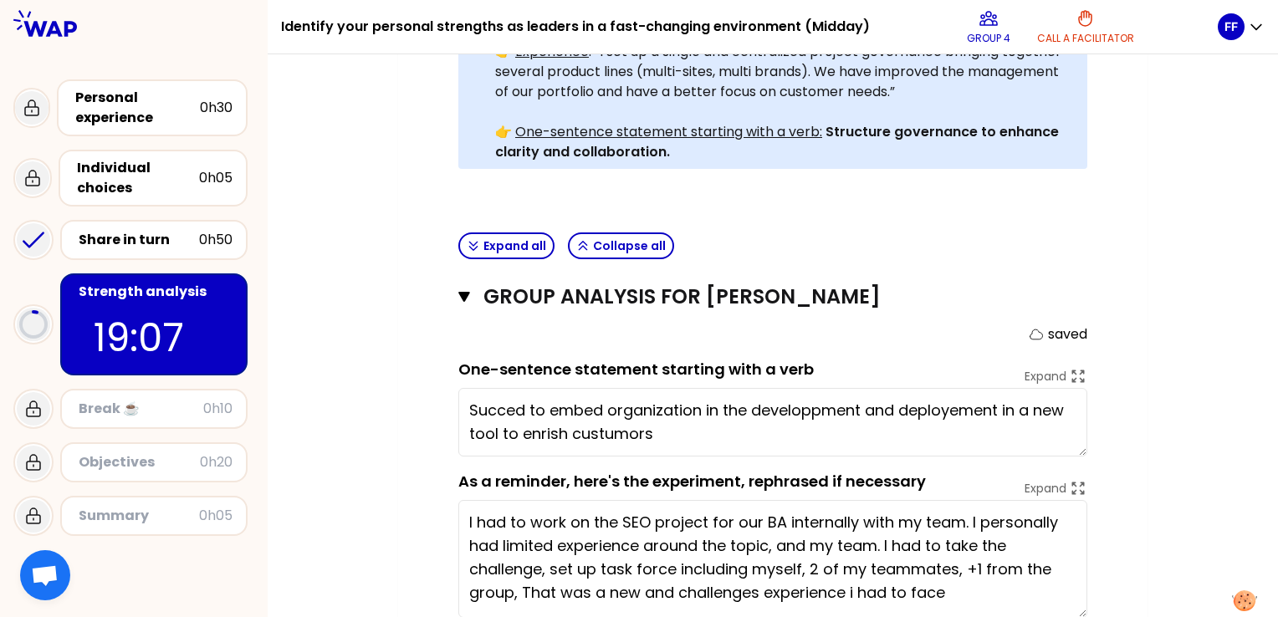
click at [515, 388] on textarea "Succed to embed organization in the developpment and deployement in a new tool …" at bounding box center [772, 422] width 629 height 69
click at [596, 388] on textarea "Succeed to embed organization in the developpment and deployement in a new tool…" at bounding box center [772, 422] width 629 height 69
click at [831, 388] on textarea "Succeed to embed organization in the developpment and deployement in a new tool…" at bounding box center [772, 422] width 629 height 69
click at [960, 388] on textarea "Succeed to embed organization in the development and deployement in a new tool …" at bounding box center [772, 422] width 629 height 69
click at [555, 404] on textarea "Succeed to embed organization in the development and deployment in a new tool t…" at bounding box center [772, 422] width 629 height 69
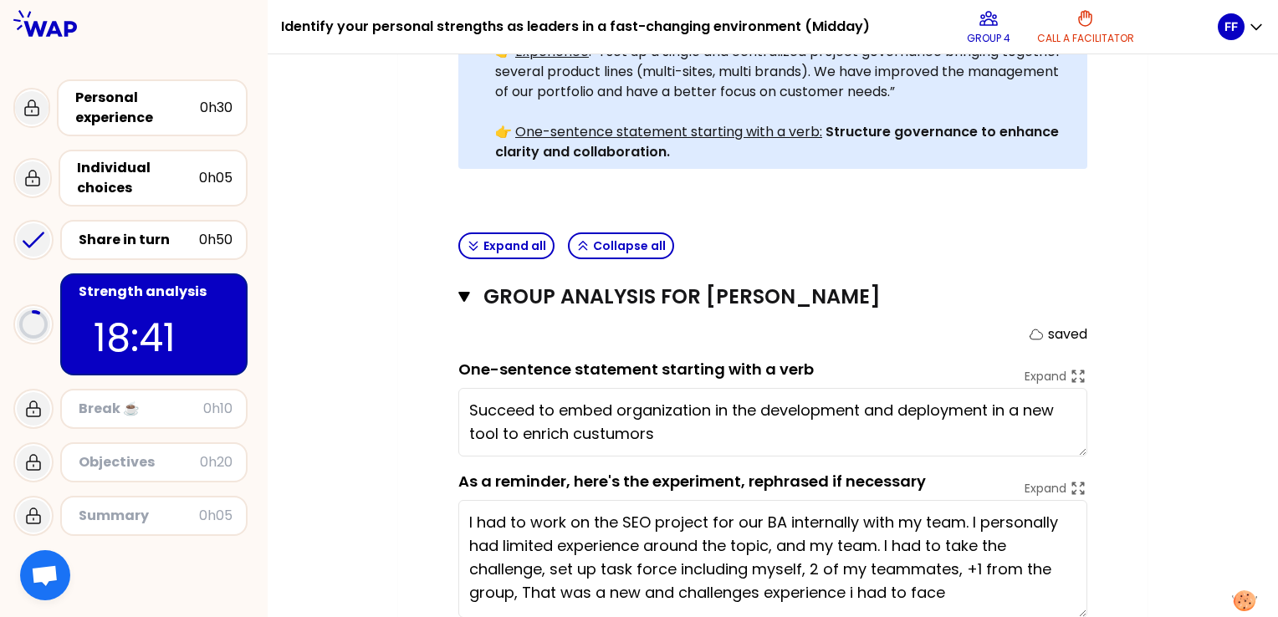
click at [661, 407] on textarea "Succeed to embed organization in the development and deployment in a new tool t…" at bounding box center [772, 422] width 629 height 69
click at [610, 406] on textarea "Succeed to embed organization in the development and deployment in a new tool t…" at bounding box center [772, 422] width 629 height 69
click at [680, 403] on textarea "Succeed to embed organization in the development and deployment in a new tool t…" at bounding box center [772, 422] width 629 height 69
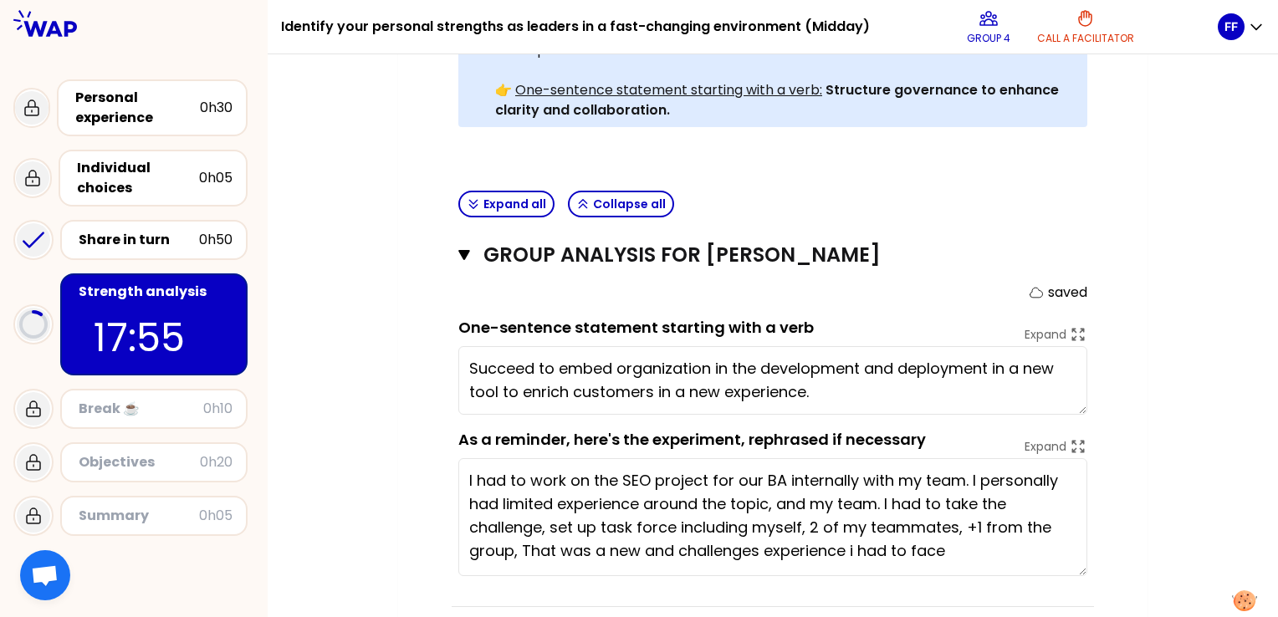
scroll to position [0, 0]
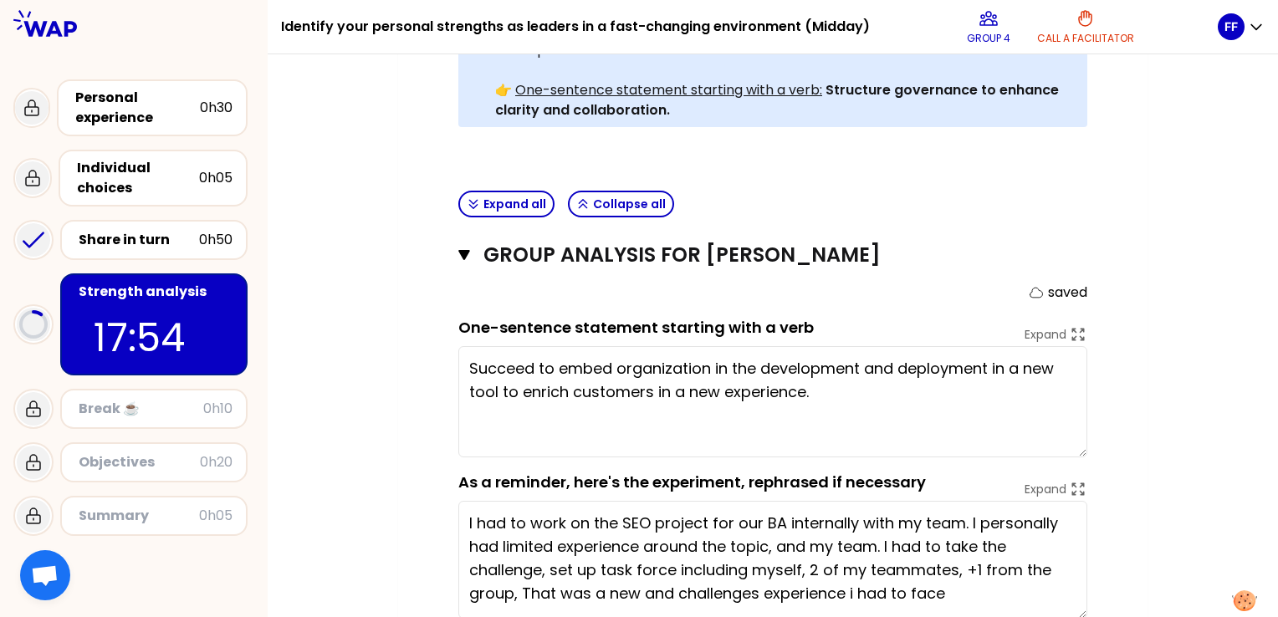
drag, startPoint x: 1081, startPoint y: 381, endPoint x: 1087, endPoint y: 425, distance: 43.9
click at [1087, 425] on div "Group analysis for [PERSON_NAME] Close saved One-sentence statement starting wi…" at bounding box center [773, 437] width 642 height 425
click at [579, 383] on textarea "Succeed to embed organization in the development and deployment in a new tool t…" at bounding box center [772, 401] width 629 height 111
click at [912, 383] on textarea "Succeed to embed organization in the development and deployment in a new tool t…" at bounding box center [772, 401] width 629 height 111
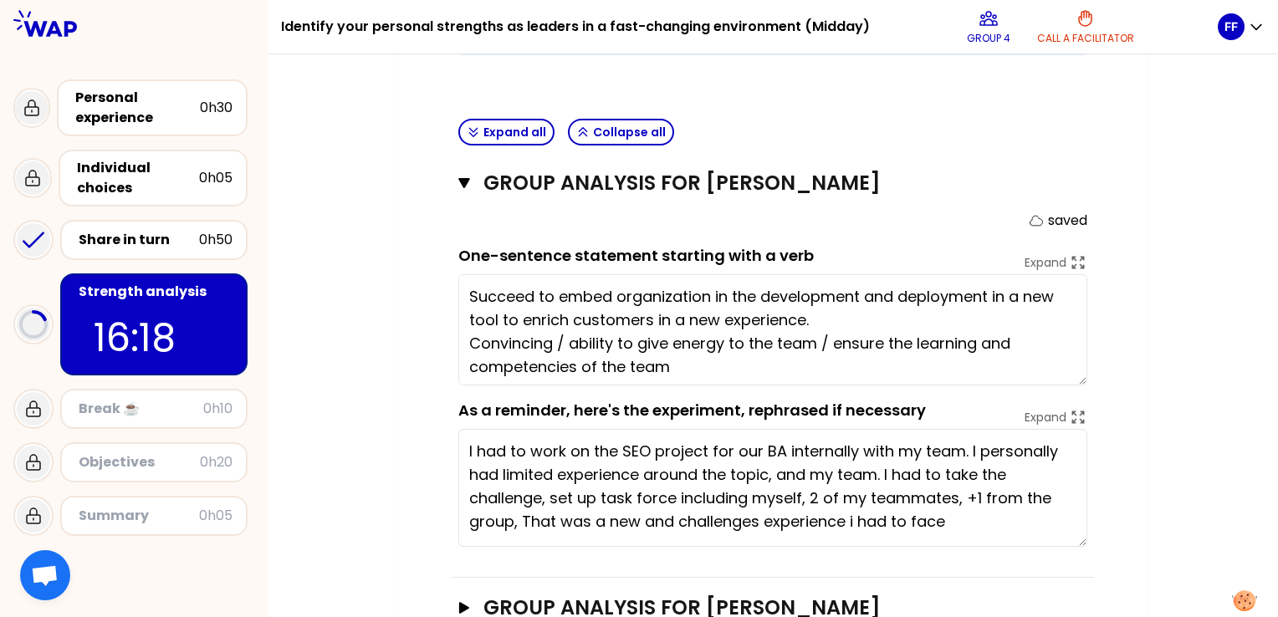
scroll to position [602, 0]
click at [469, 313] on textarea "Succeed to embed organization in the development and deployment in a new tool t…" at bounding box center [772, 329] width 629 height 111
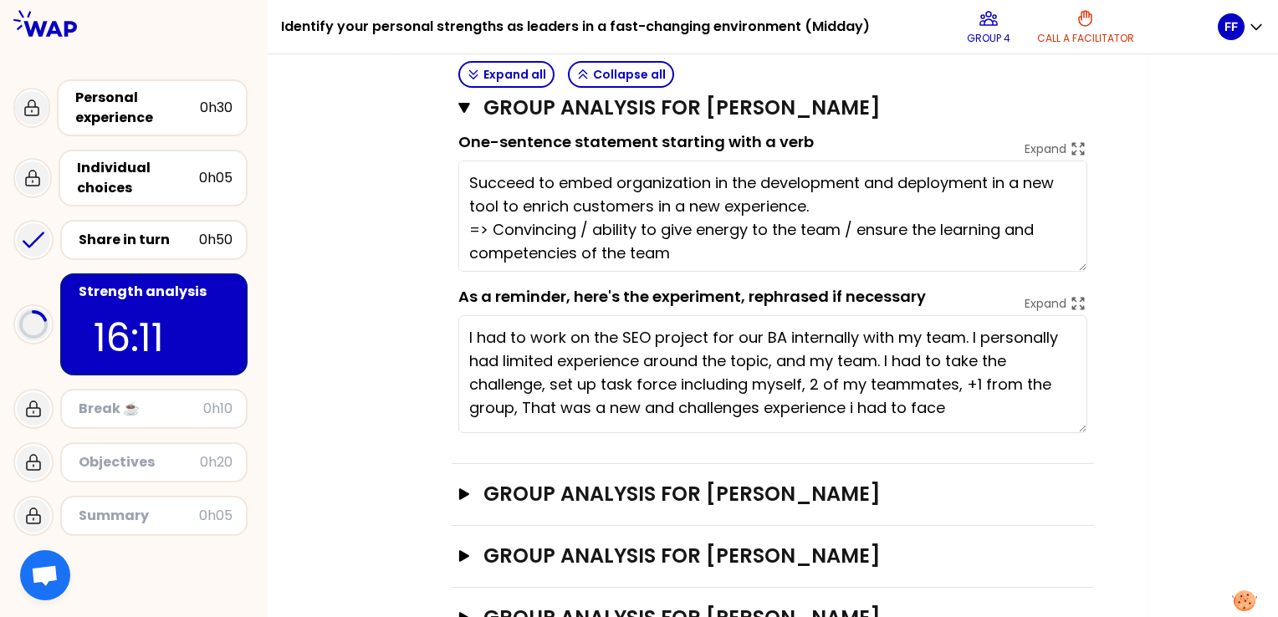
scroll to position [750, 0]
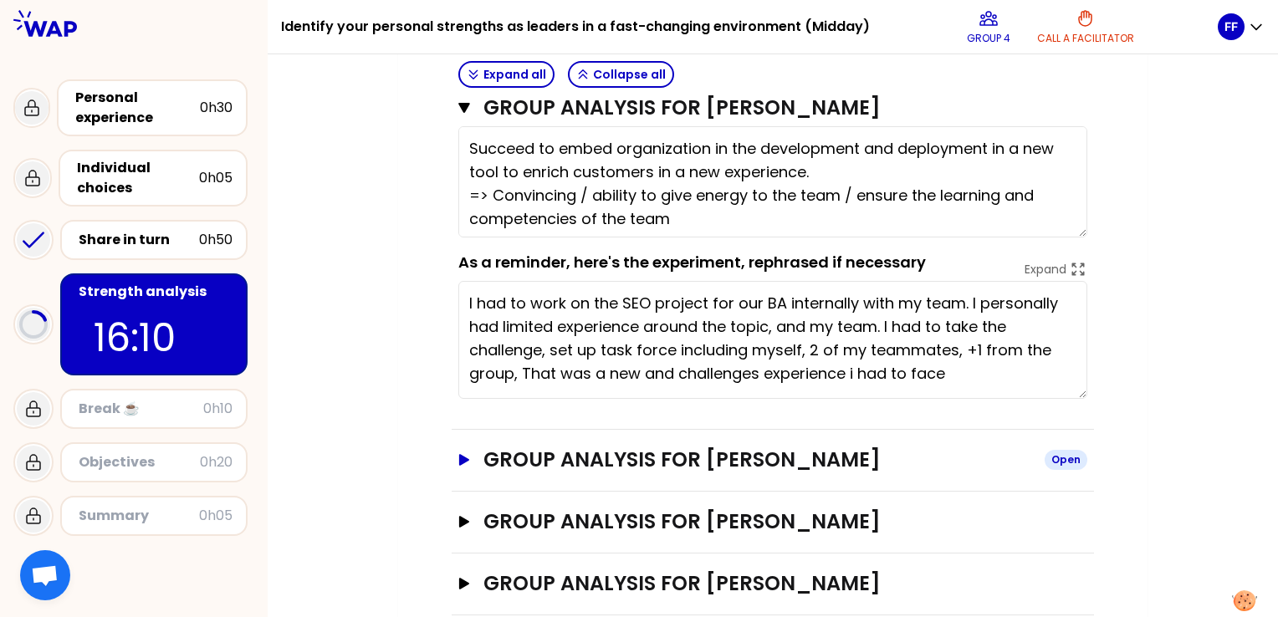
type textarea "Succeed to embed organization in the development and deployment in a new tool t…"
click at [462, 454] on icon "button" at bounding box center [464, 460] width 10 height 12
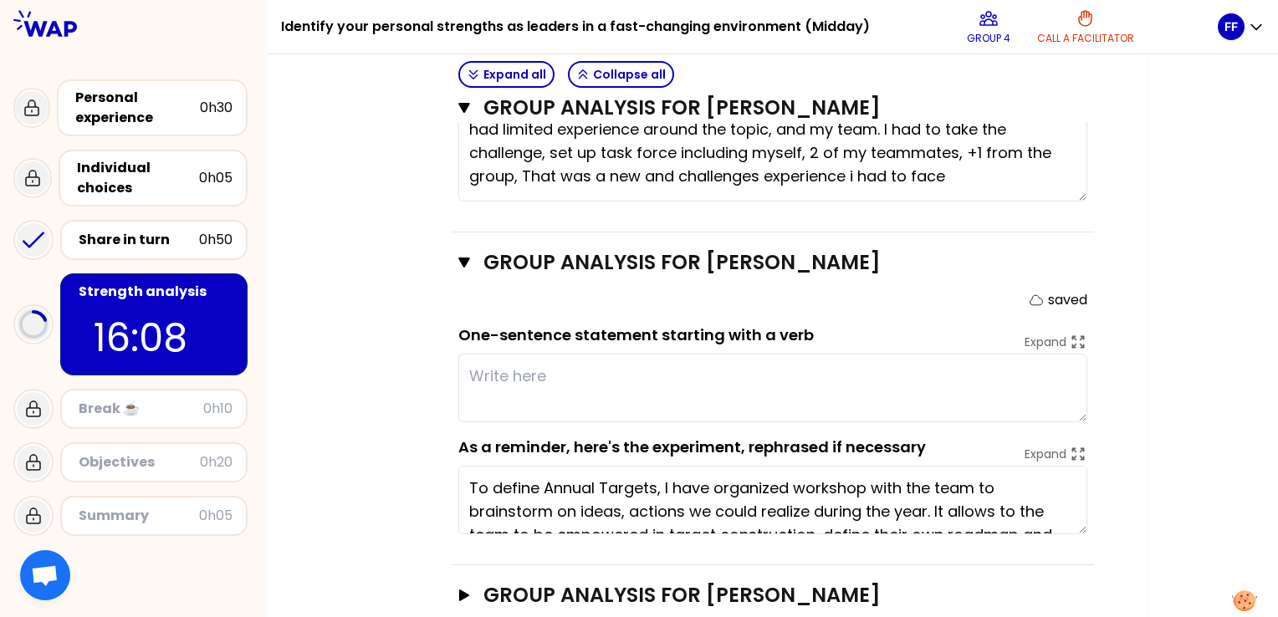
scroll to position [950, 0]
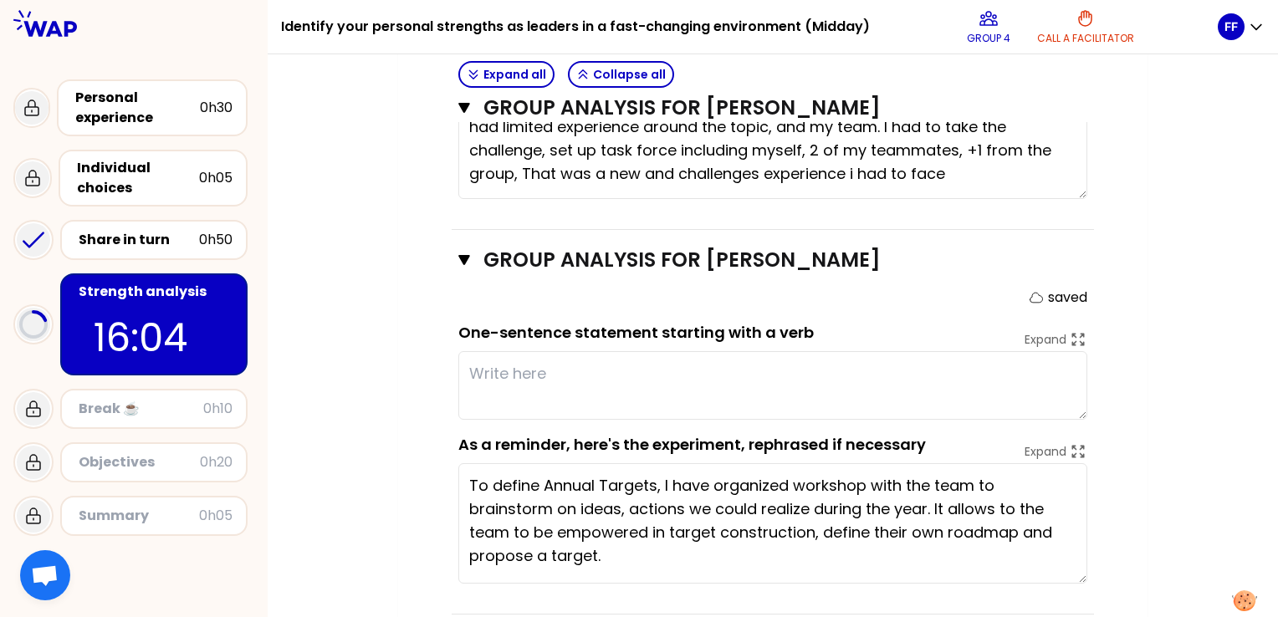
drag, startPoint x: 1079, startPoint y: 496, endPoint x: 1084, endPoint y: 549, distance: 52.9
click at [1084, 549] on textarea "To define Annual Targets, I have organized workshop with the team to brainstorm…" at bounding box center [772, 523] width 629 height 120
click at [488, 351] on textarea at bounding box center [772, 385] width 629 height 69
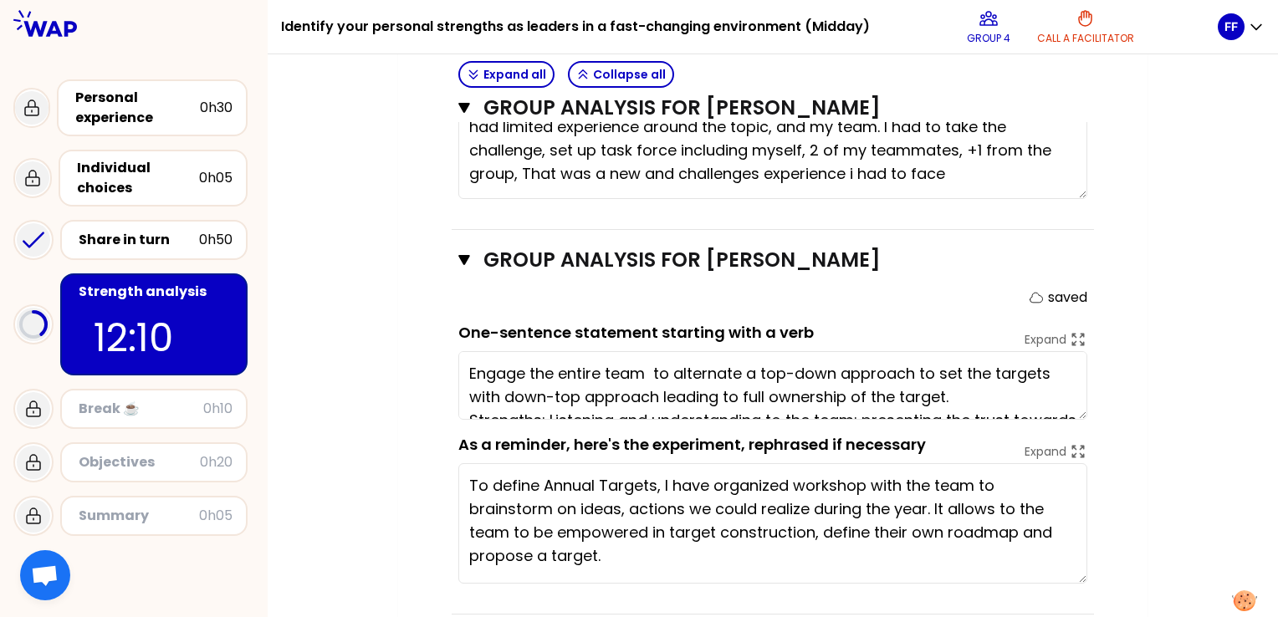
type textarea "Engage the entire team to alternate a top-down approach to set the targets with…"
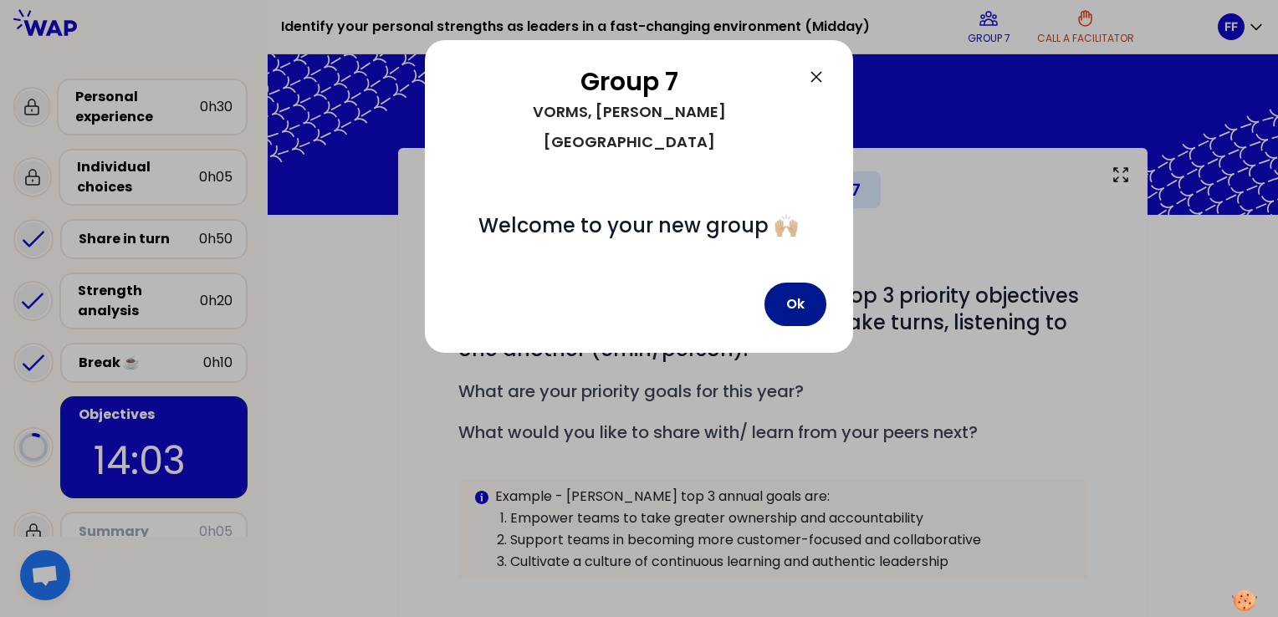
click at [795, 283] on button "Ok" at bounding box center [795, 304] width 62 height 43
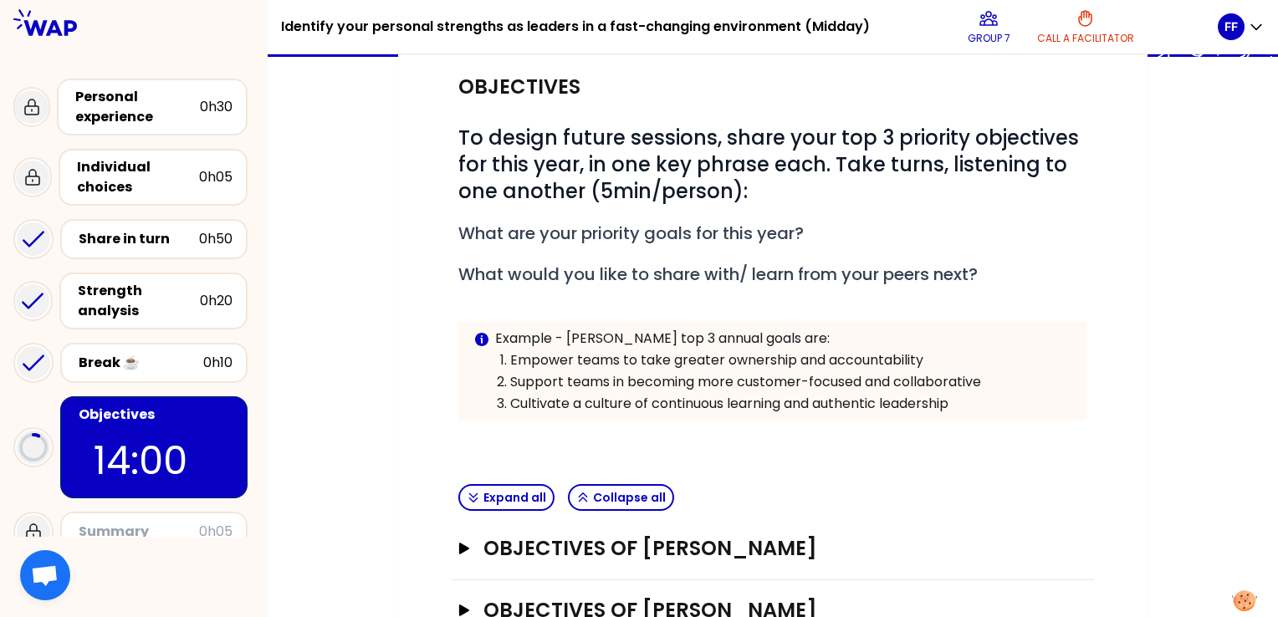
scroll to position [274, 0]
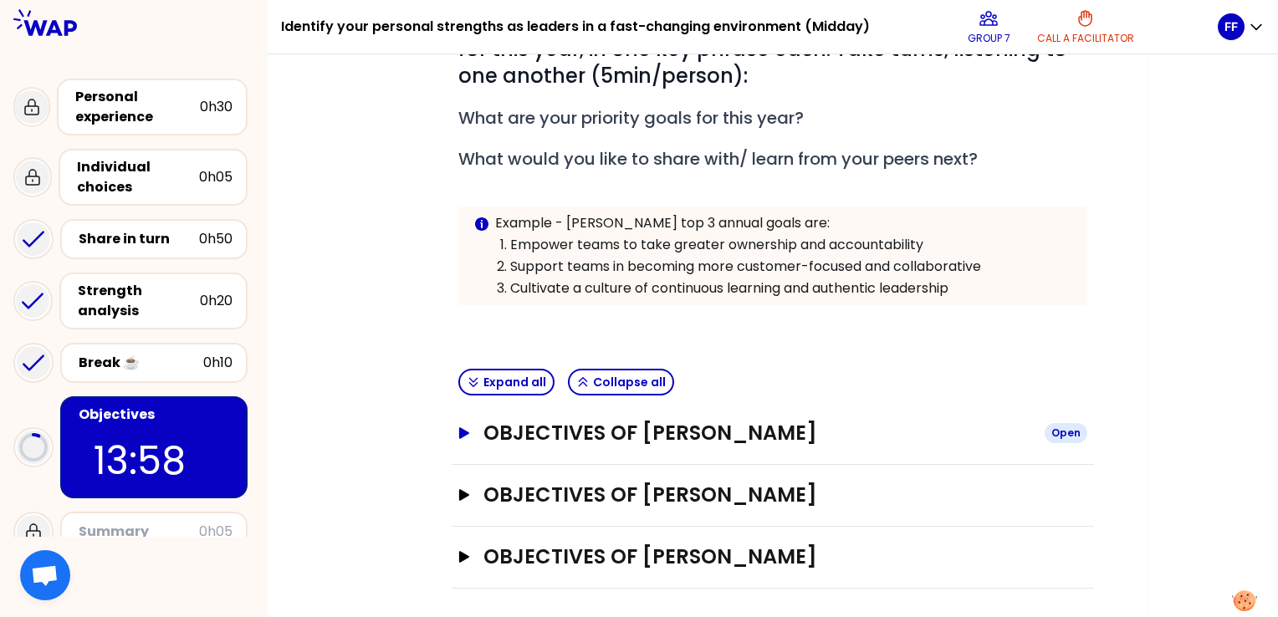
click at [469, 427] on icon "button" at bounding box center [464, 433] width 13 height 12
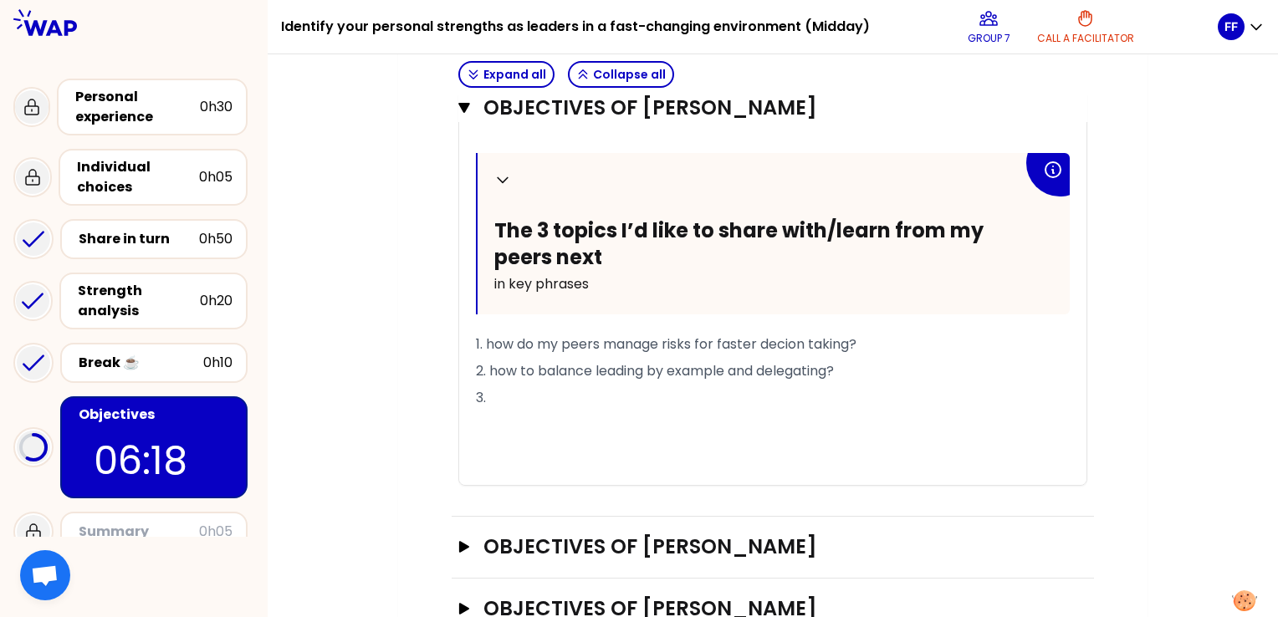
scroll to position [937, 0]
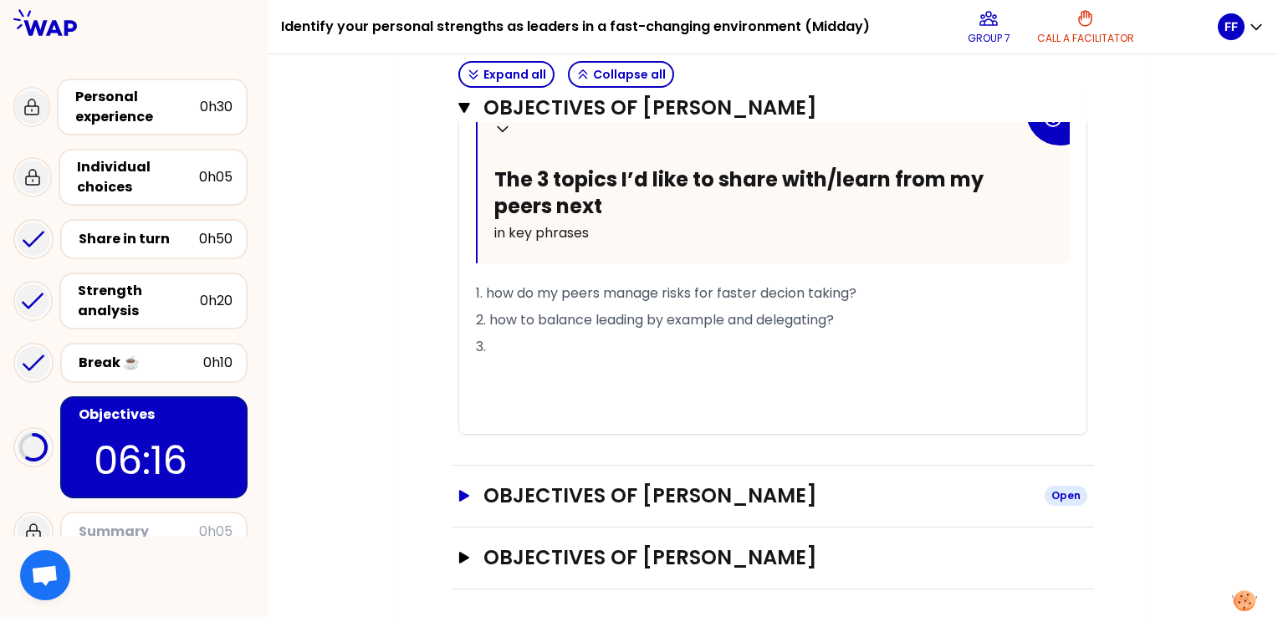
click at [463, 495] on icon "button" at bounding box center [464, 496] width 13 height 12
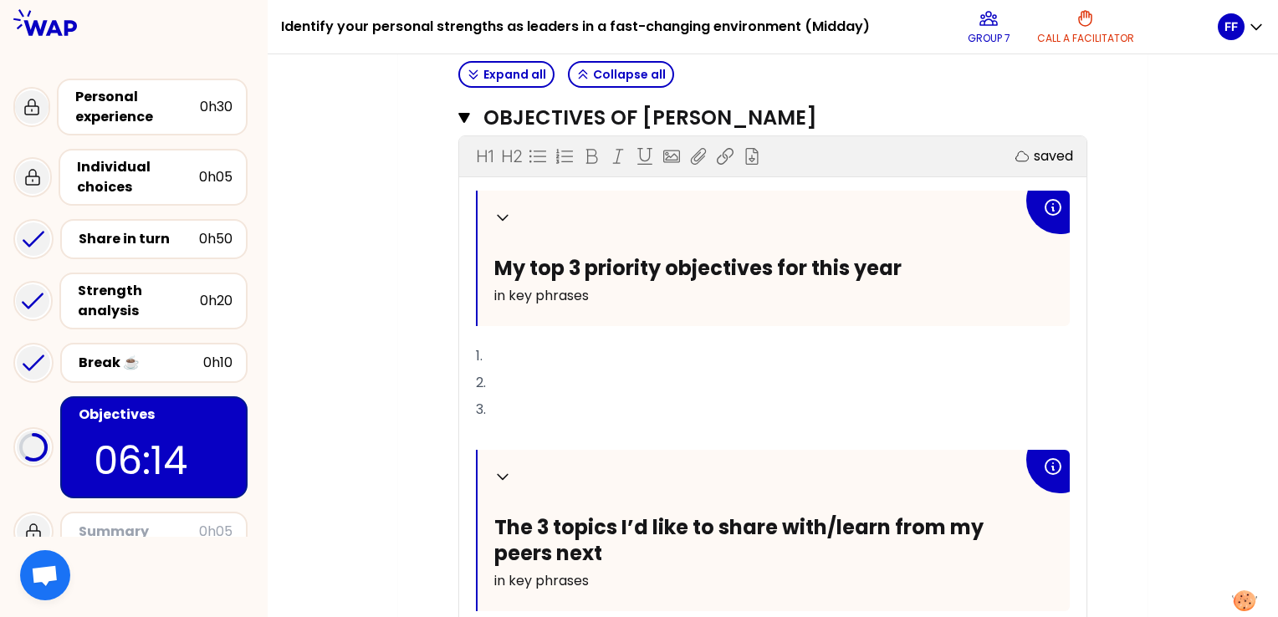
scroll to position [1317, 0]
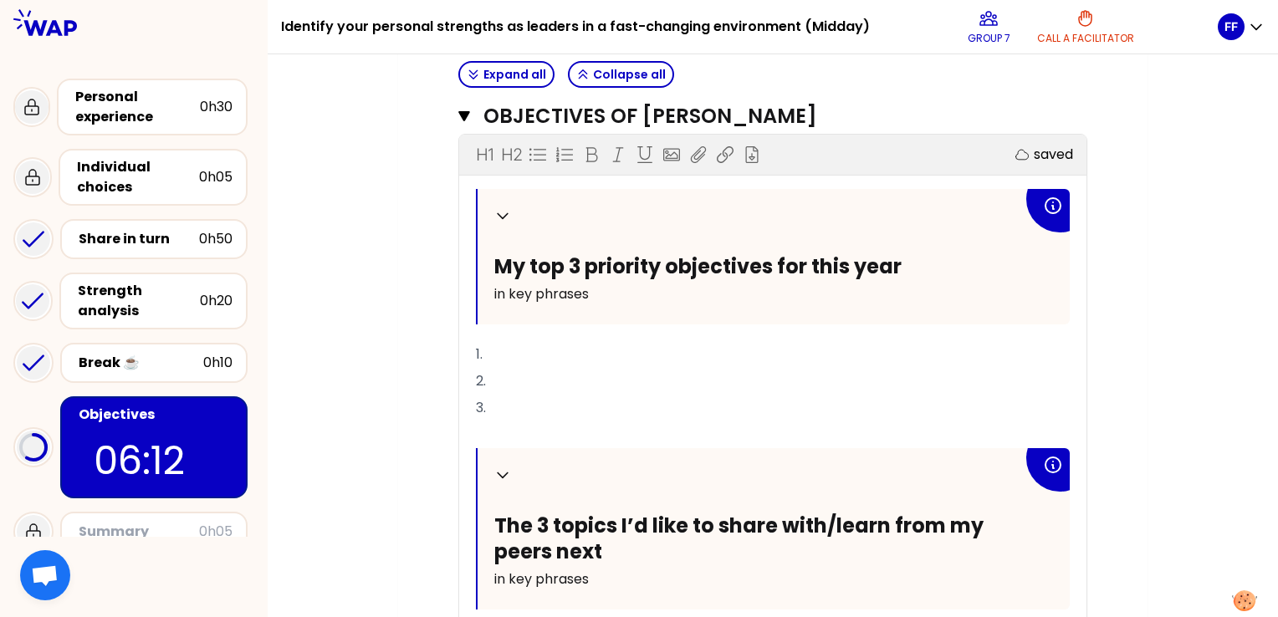
click at [507, 351] on p "1." at bounding box center [773, 354] width 594 height 27
click at [495, 376] on p "2." at bounding box center [773, 381] width 594 height 27
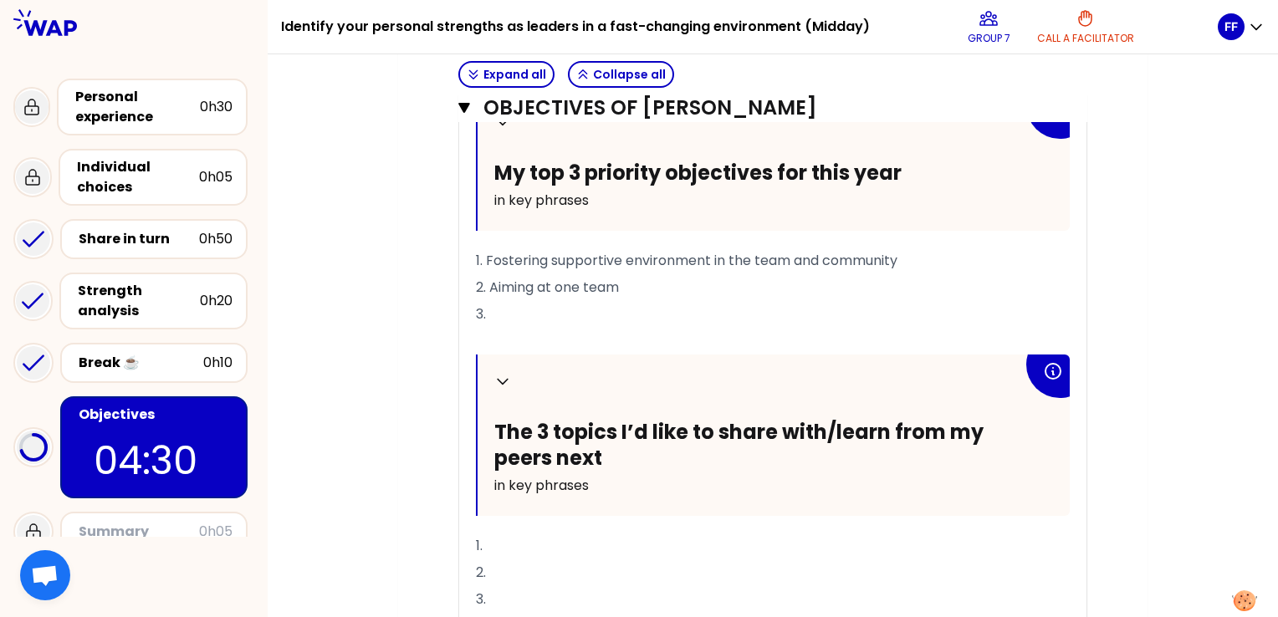
scroll to position [1411, 0]
click at [524, 545] on p "1." at bounding box center [773, 545] width 594 height 27
click at [519, 306] on p "3." at bounding box center [773, 313] width 594 height 27
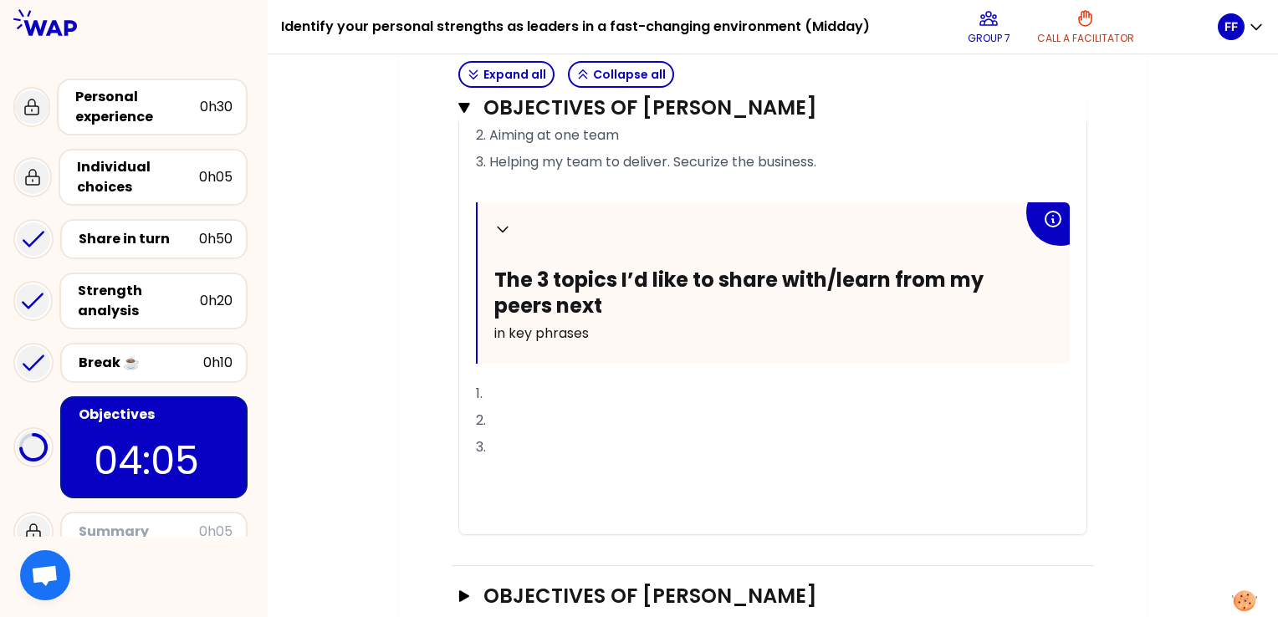
scroll to position [1565, 0]
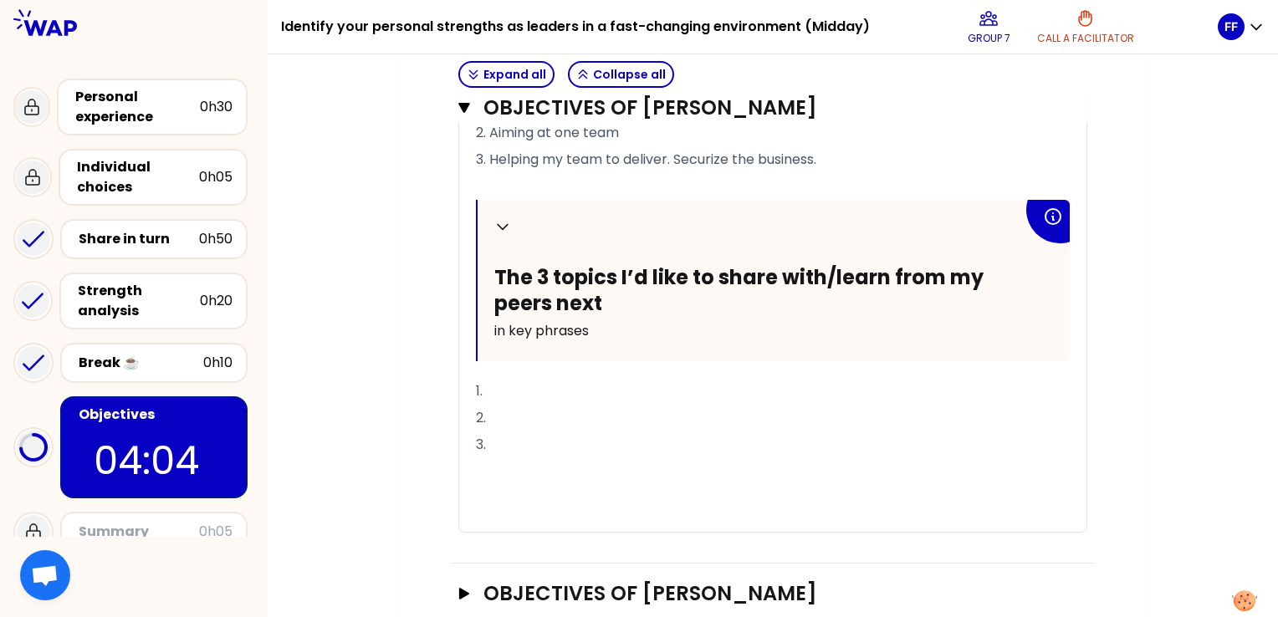
click at [507, 386] on p "1." at bounding box center [773, 391] width 594 height 27
click at [539, 417] on p "2." at bounding box center [773, 418] width 594 height 27
click at [703, 384] on p "1. How do you break you sillos ?" at bounding box center [773, 391] width 594 height 27
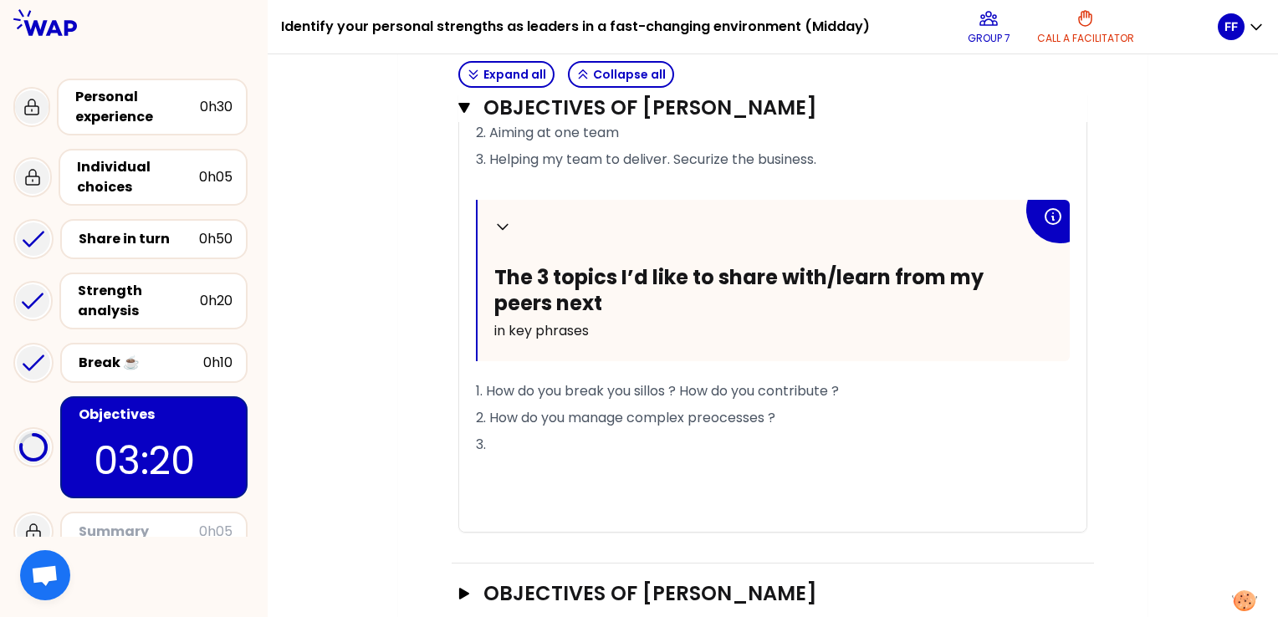
click at [570, 445] on p "3." at bounding box center [773, 445] width 594 height 27
click at [723, 412] on span "2. How do you manage complex preocesses ?" at bounding box center [625, 417] width 299 height 19
click at [506, 438] on p "3." at bounding box center [773, 445] width 594 height 27
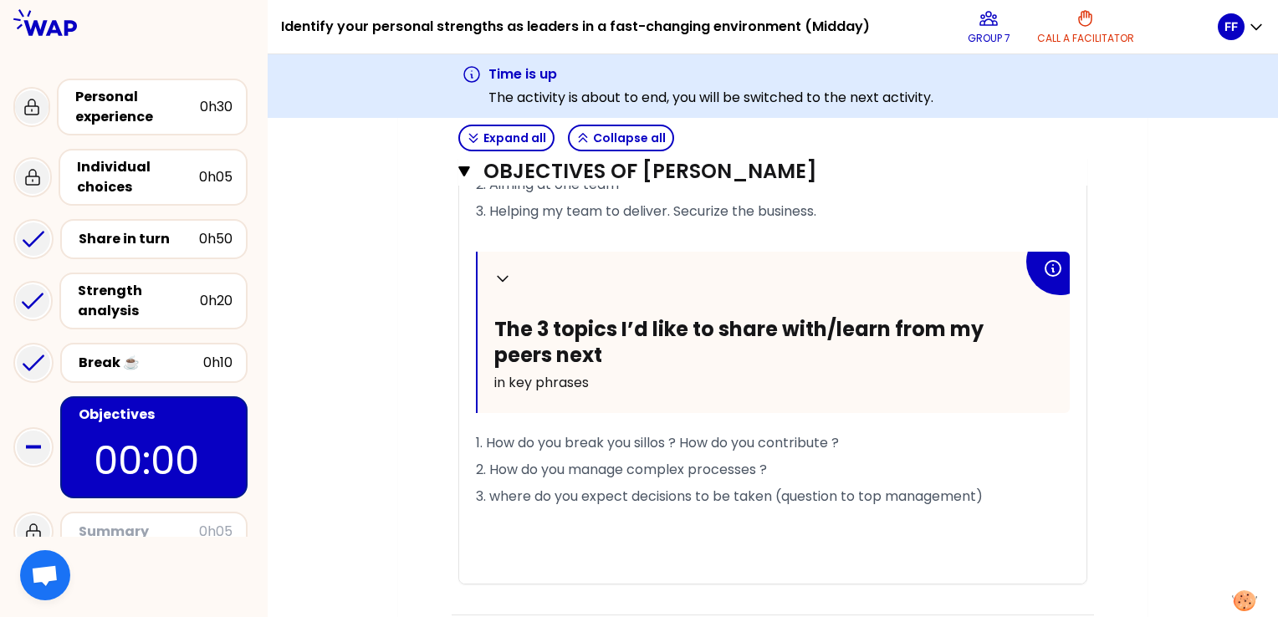
scroll to position [88, 0]
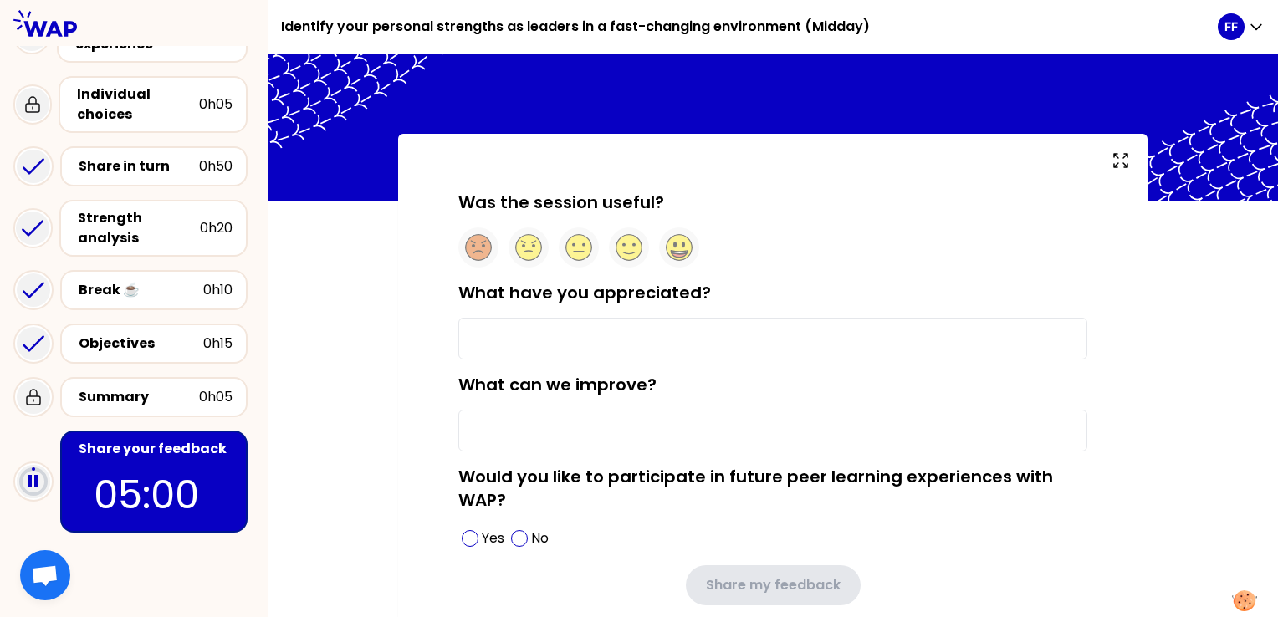
scroll to position [21, 0]
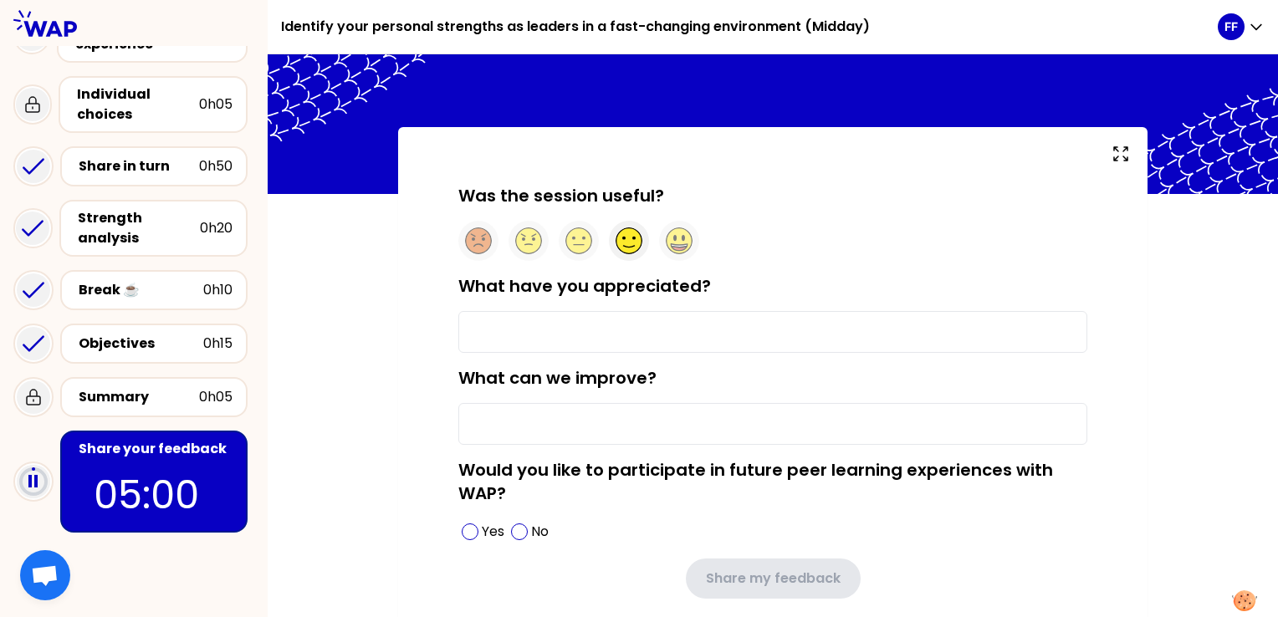
click at [629, 241] on circle at bounding box center [629, 241] width 26 height 26
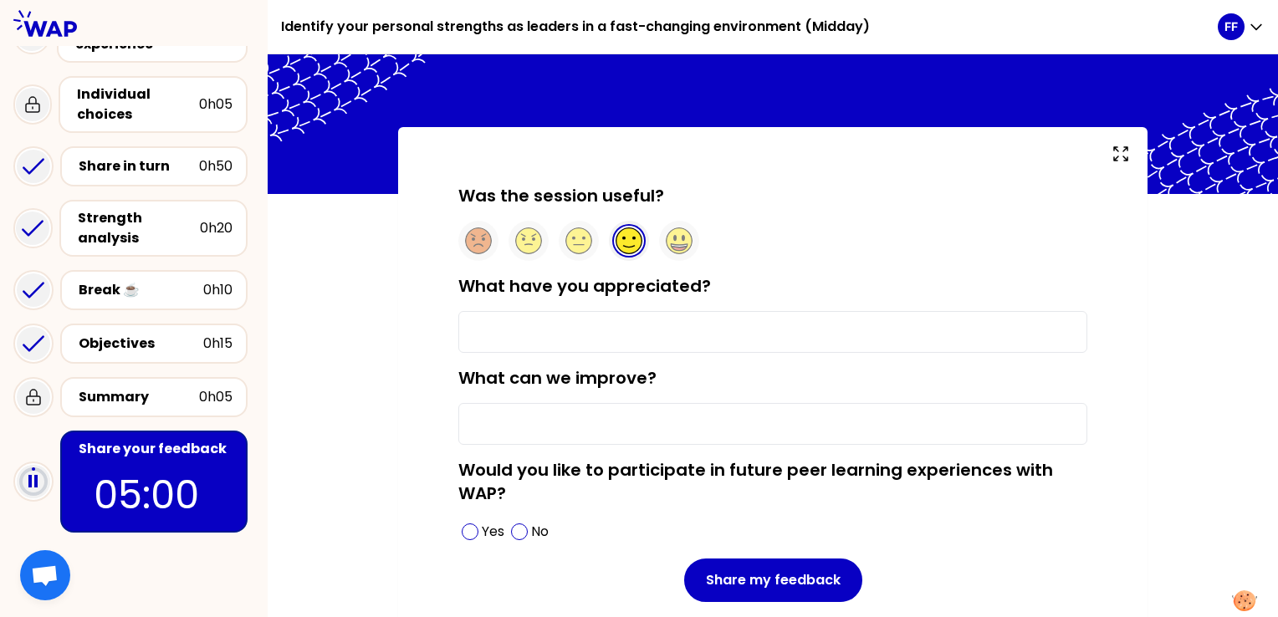
click at [523, 327] on input "What have you appreciated?" at bounding box center [772, 332] width 629 height 42
click at [700, 333] on input "Meeting new people in the organization." at bounding box center [772, 332] width 629 height 42
click at [756, 337] on input "Meeting new people in the organisation." at bounding box center [772, 332] width 629 height 42
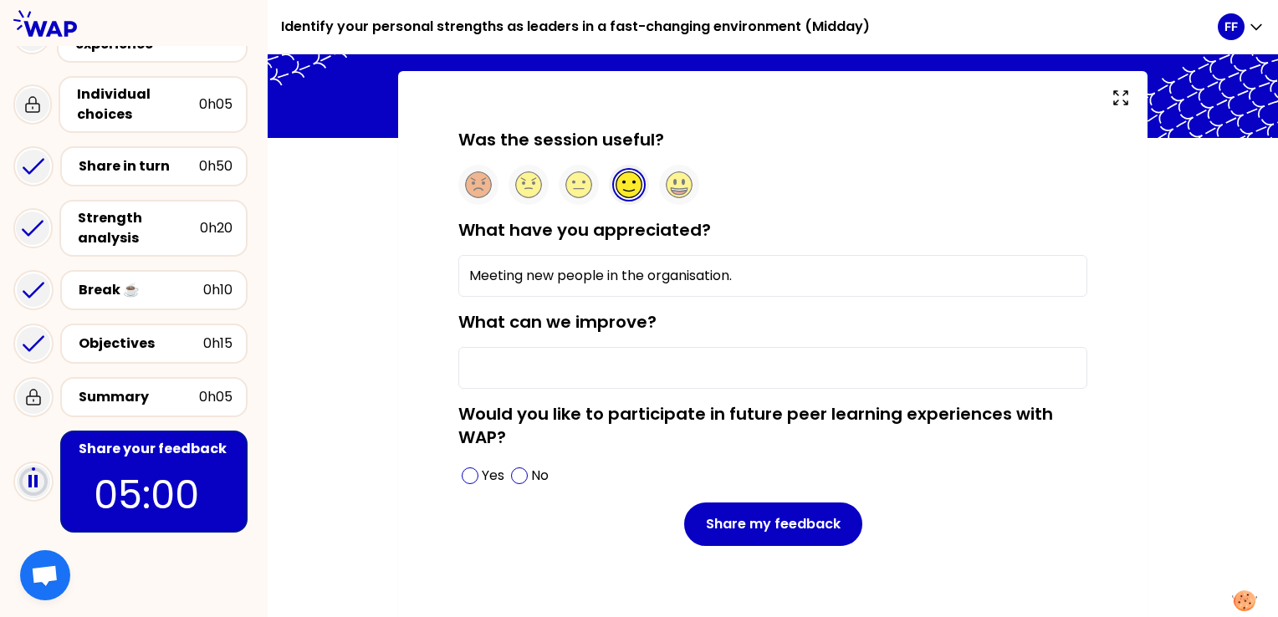
scroll to position [78, 0]
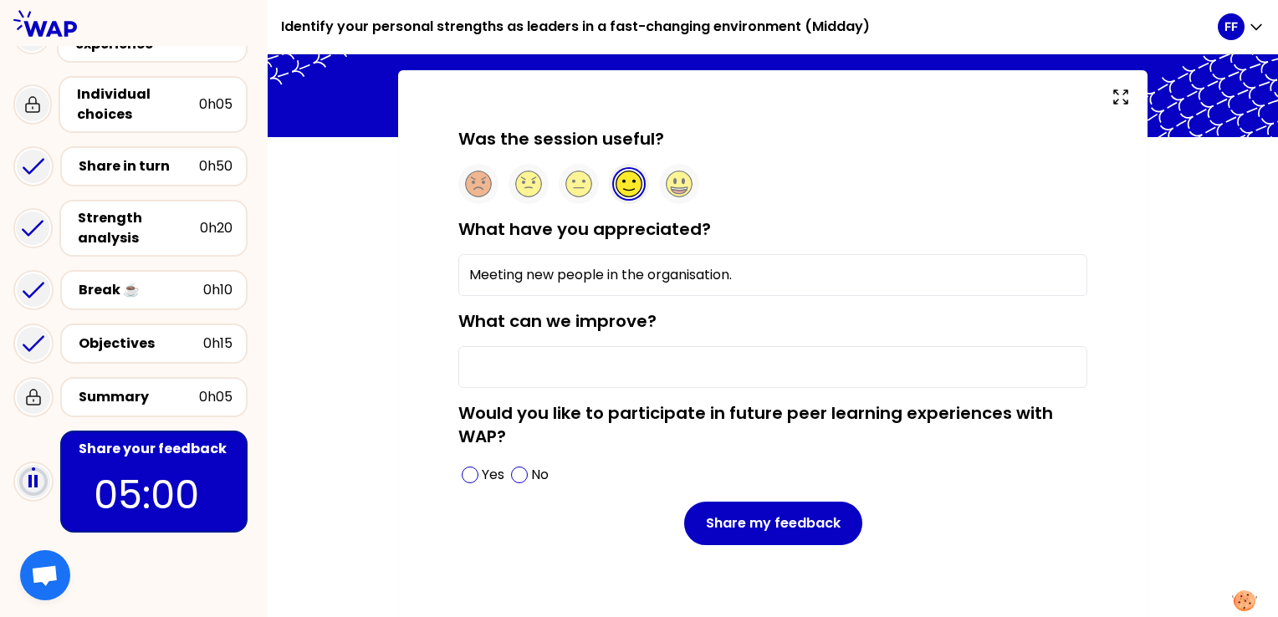
type input "Meeting new people in the organisation."
click at [532, 367] on input "What can we improve?" at bounding box center [772, 367] width 629 height 42
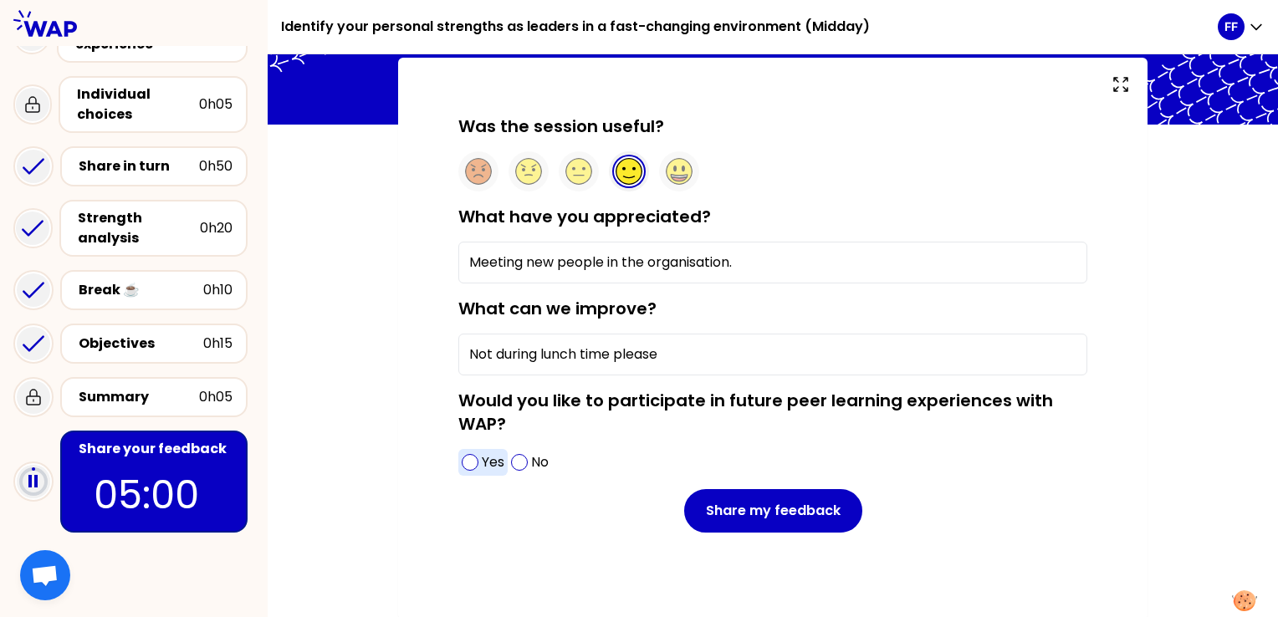
scroll to position [87, 0]
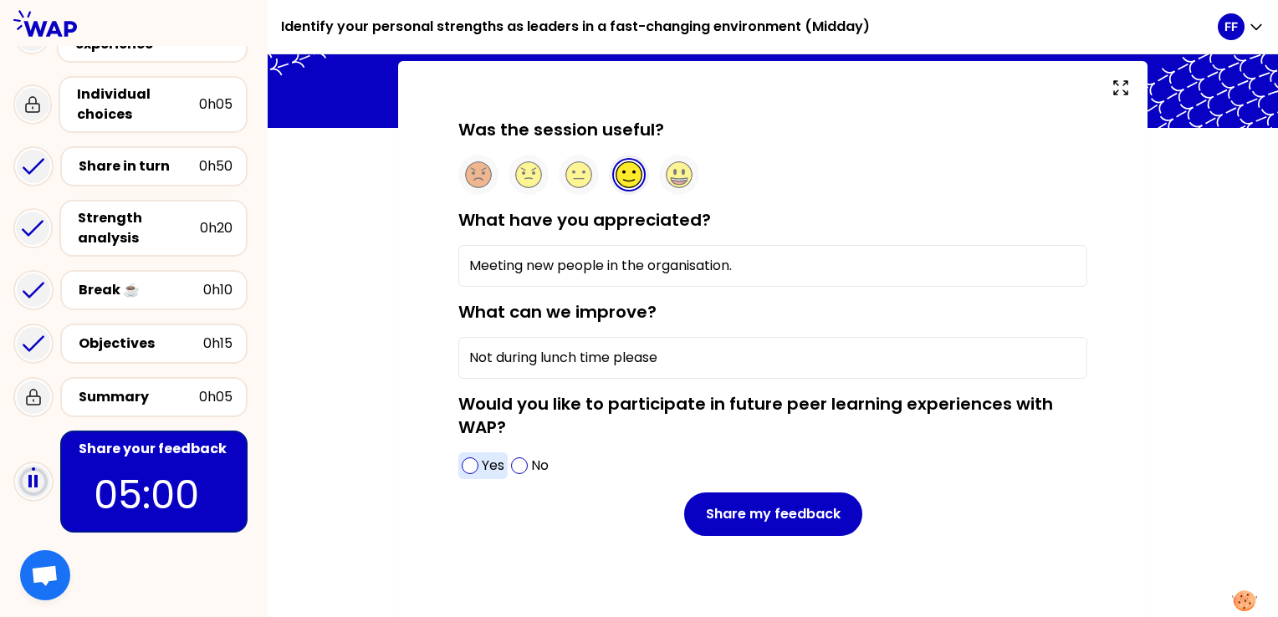
type input "Not during lunch time please"
click at [468, 467] on span at bounding box center [470, 466] width 17 height 17
click at [371, 277] on div "Was the session useful? What have you appreciated? Meeting new people in the or…" at bounding box center [773, 342] width 1010 height 562
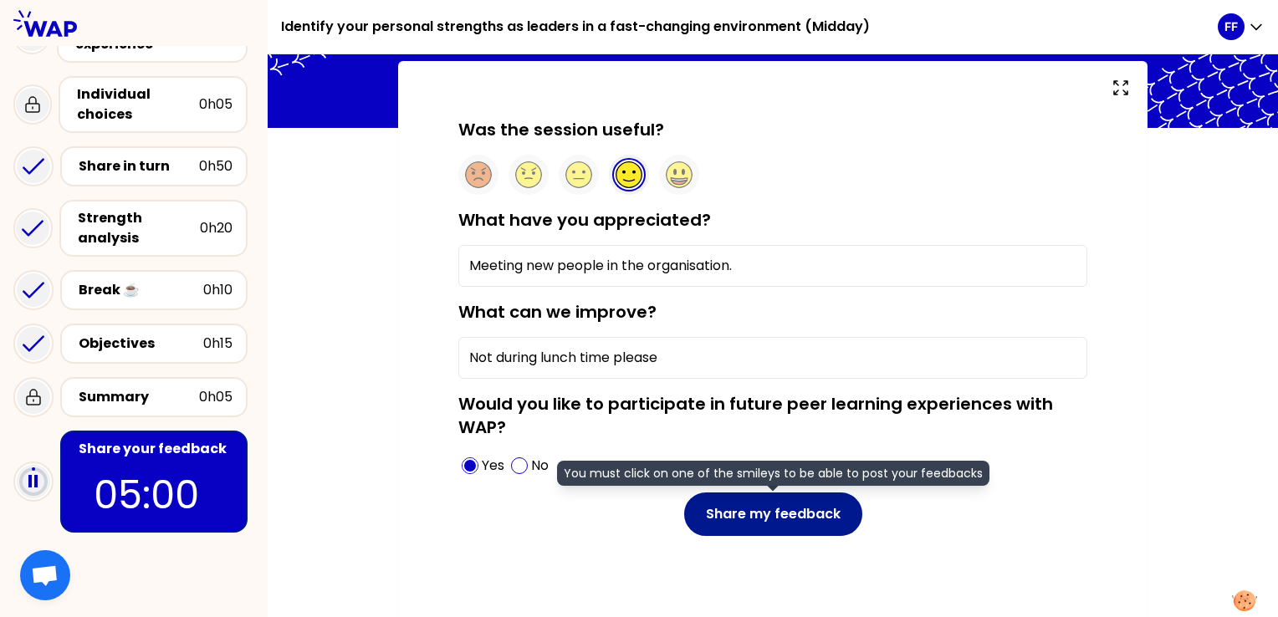
click at [776, 516] on button "Share my feedback" at bounding box center [773, 514] width 178 height 43
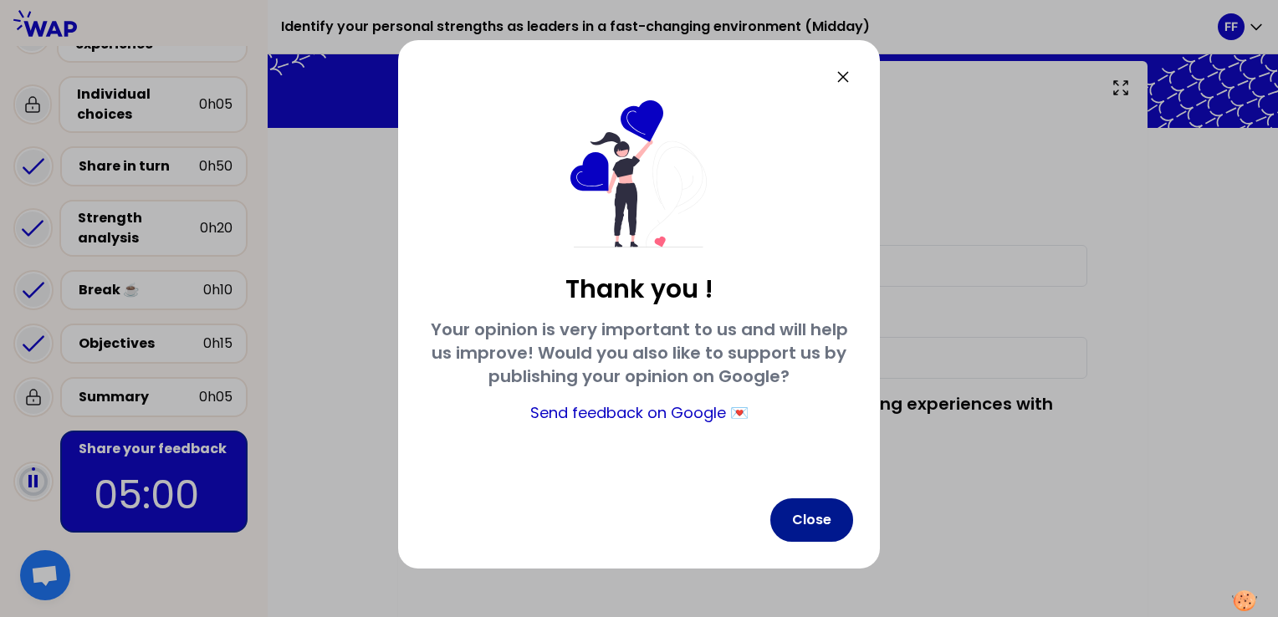
click at [795, 516] on button "Close" at bounding box center [811, 520] width 83 height 43
